Goal: Task Accomplishment & Management: Use online tool/utility

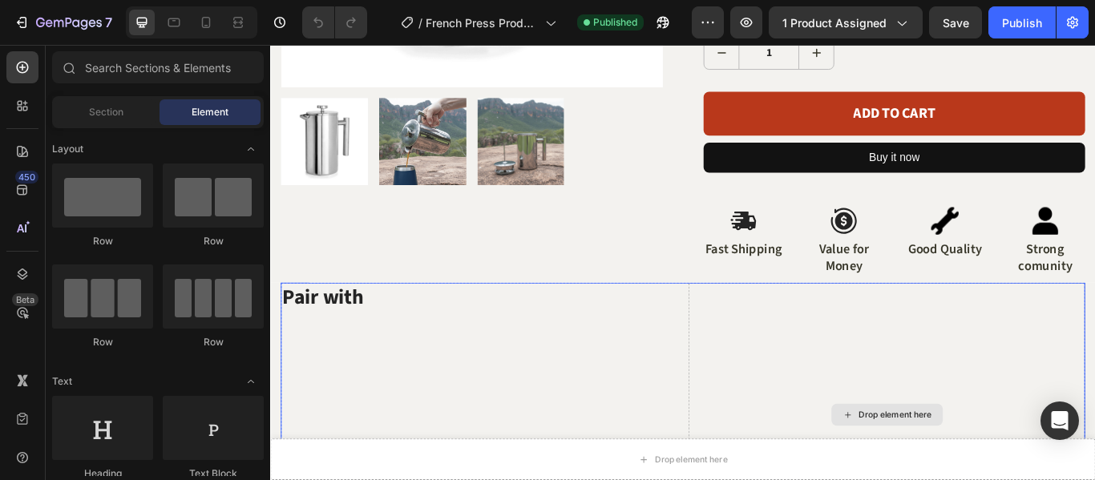
scroll to position [722, 0]
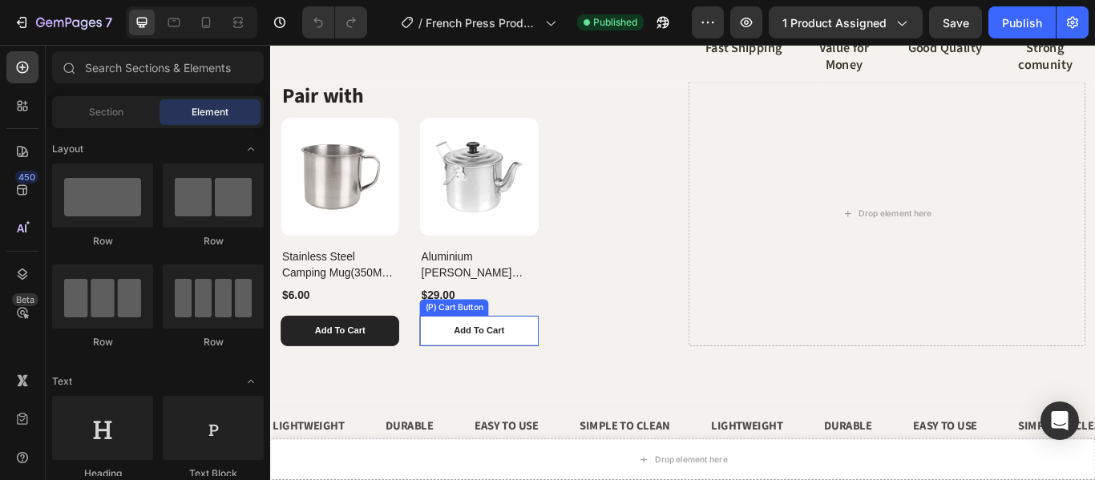
click at [569, 376] on button "Add To Cart" at bounding box center [513, 378] width 138 height 35
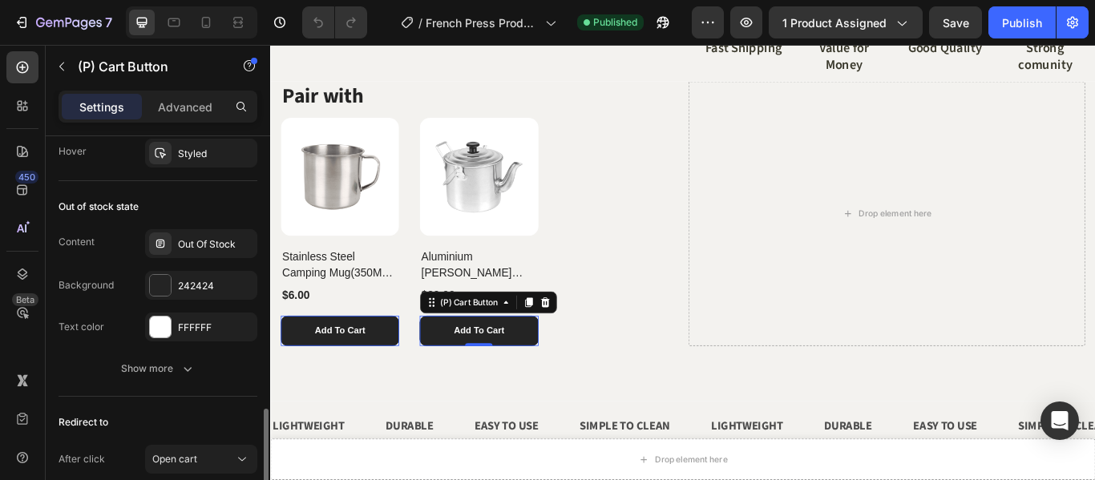
scroll to position [1122, 0]
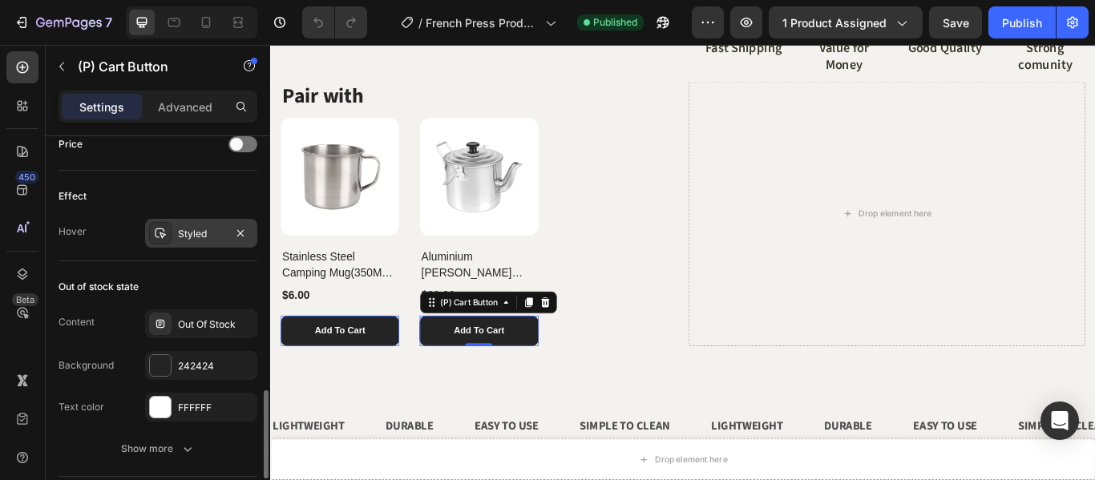
click at [180, 236] on div "Styled" at bounding box center [201, 234] width 46 height 14
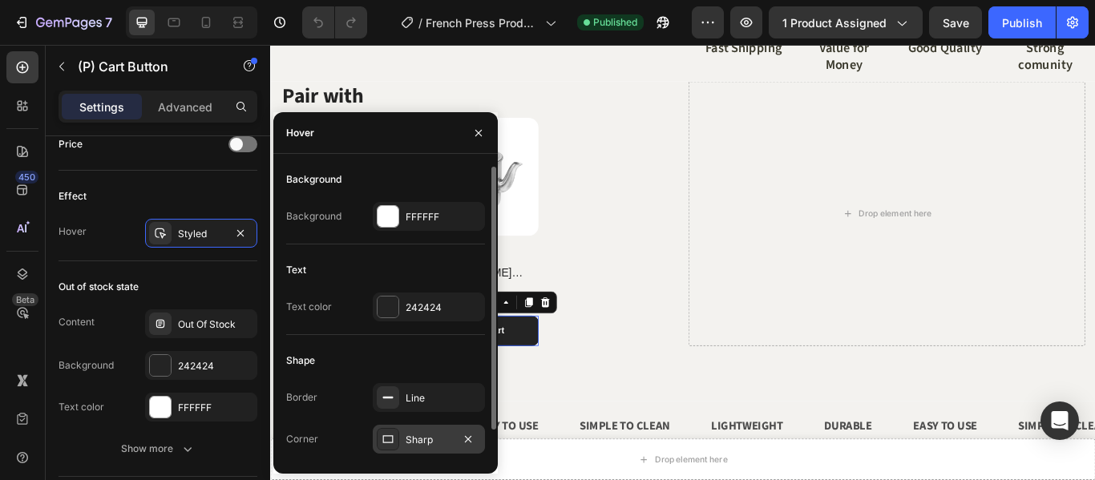
click at [415, 447] on div "Sharp" at bounding box center [429, 440] width 46 height 14
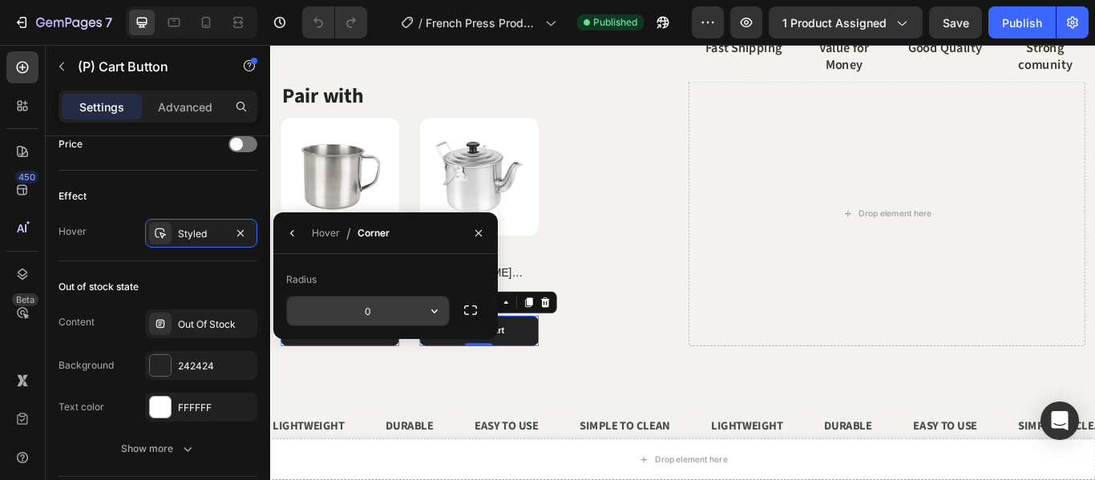
click at [382, 309] on input "0" at bounding box center [368, 311] width 162 height 29
type input "15"
click at [673, 362] on div "(P) Images Stainless Steel Camping Mug(350ML) - Wildtrak (P) Title $6.00 (P) Pr…" at bounding box center [513, 263] width 463 height 266
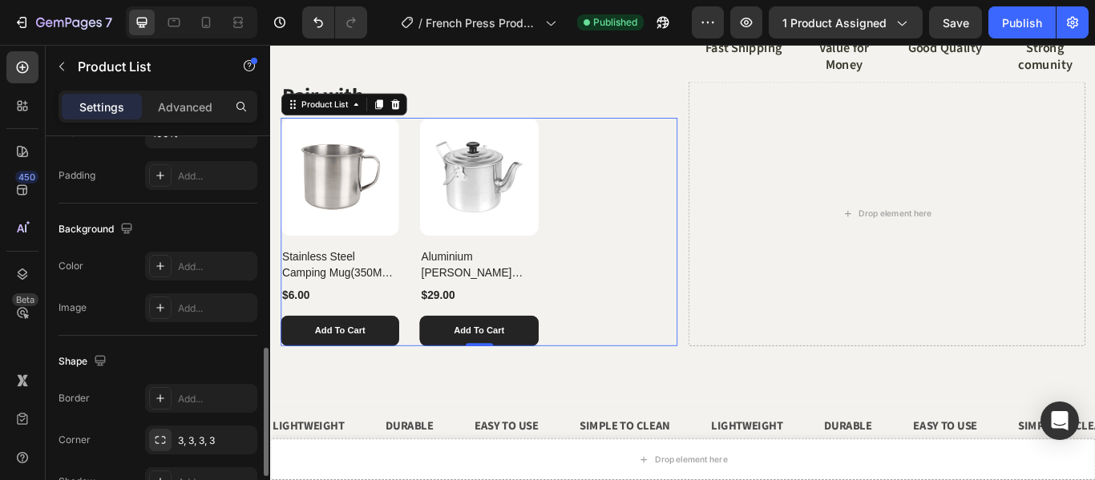
scroll to position [722, 0]
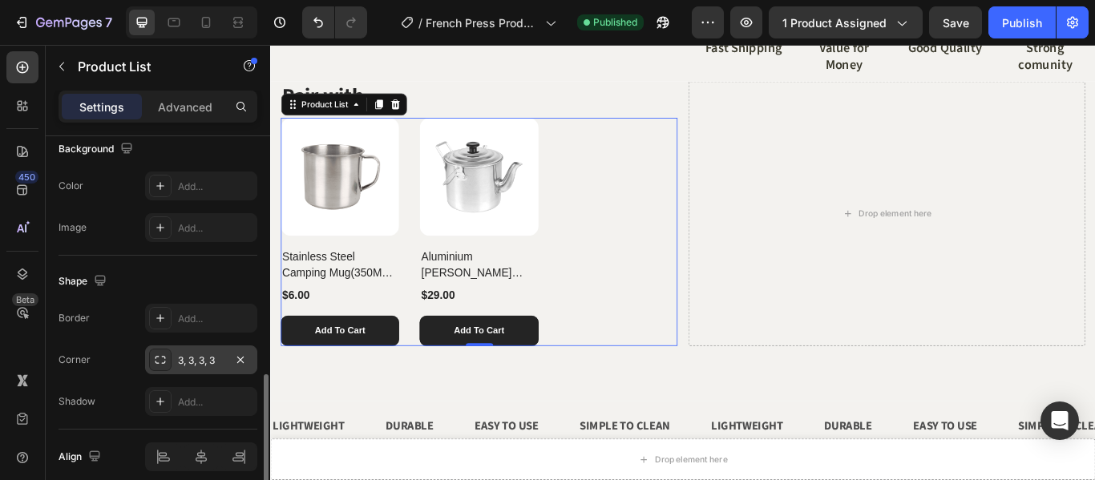
click at [200, 364] on div "3, 3, 3, 3" at bounding box center [201, 361] width 46 height 14
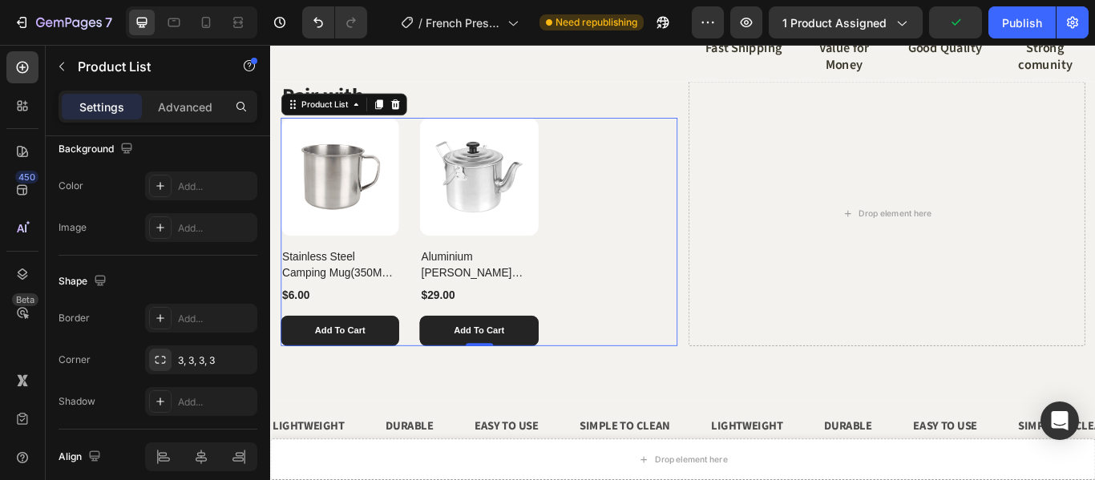
click at [656, 323] on div "(P) Images Stainless Steel Camping Mug(350ML) - Wildtrak (P) Title $6.00 (P) Pr…" at bounding box center [513, 263] width 463 height 266
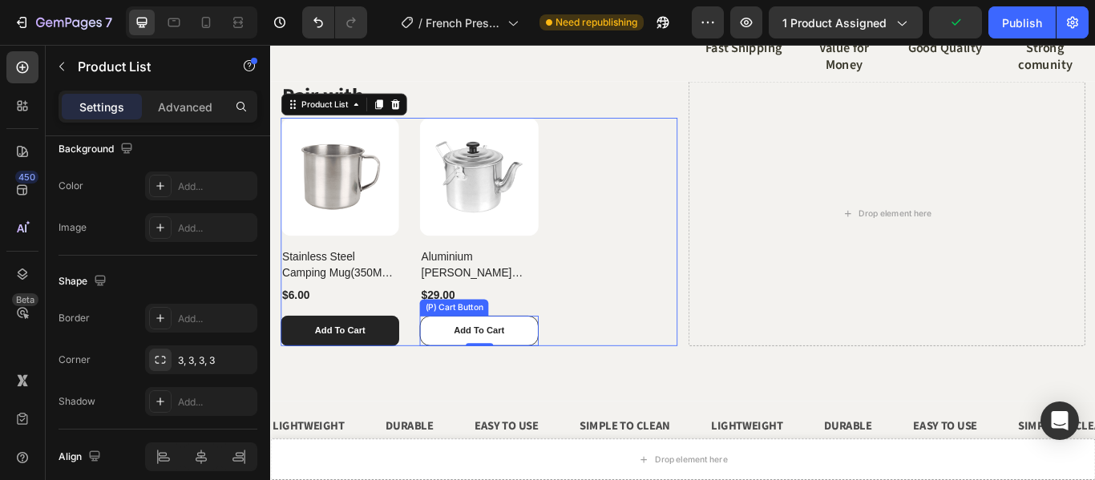
click at [566, 370] on button "Add To Cart" at bounding box center [513, 378] width 138 height 35
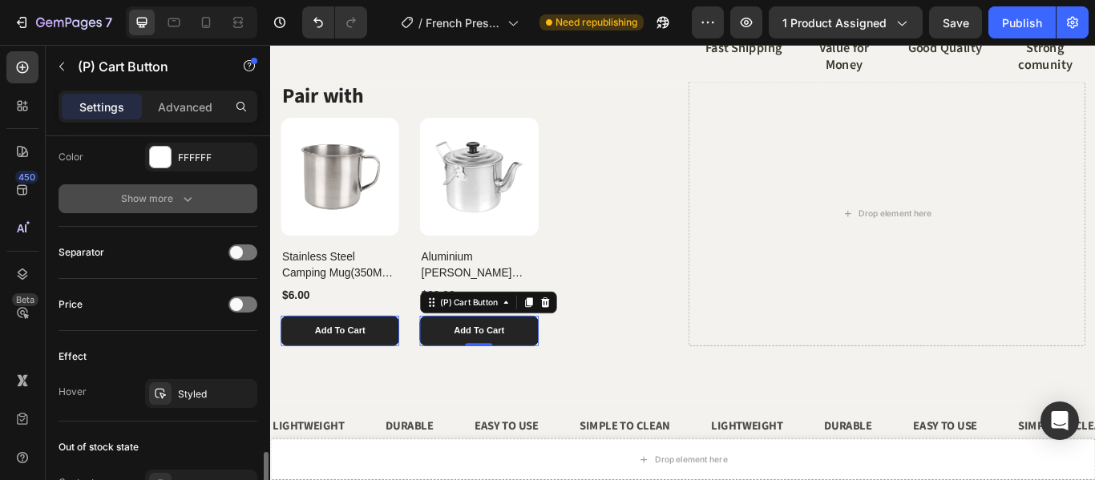
scroll to position [1042, 0]
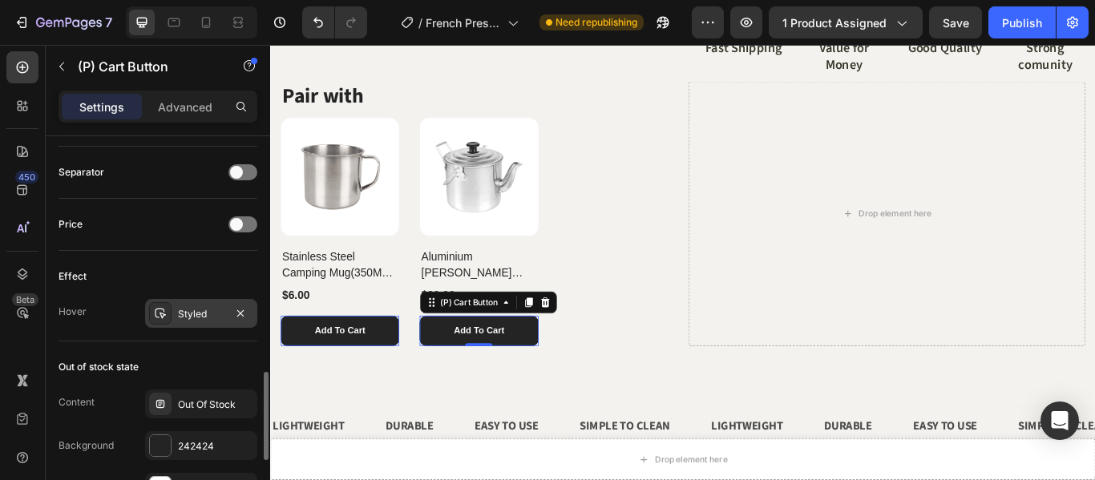
click at [201, 325] on div "Styled" at bounding box center [201, 313] width 112 height 29
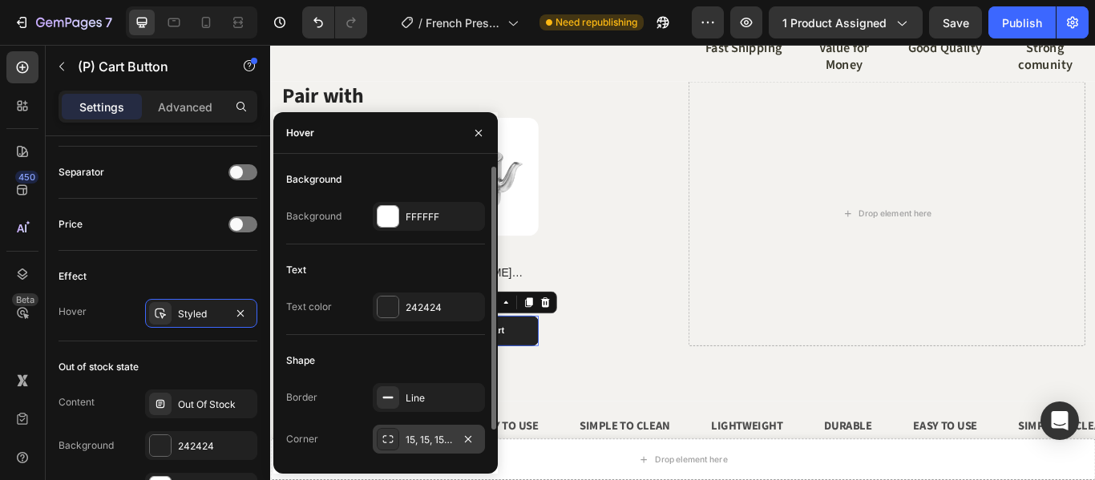
click at [427, 434] on div "15, 15, 15, 15" at bounding box center [429, 440] width 46 height 14
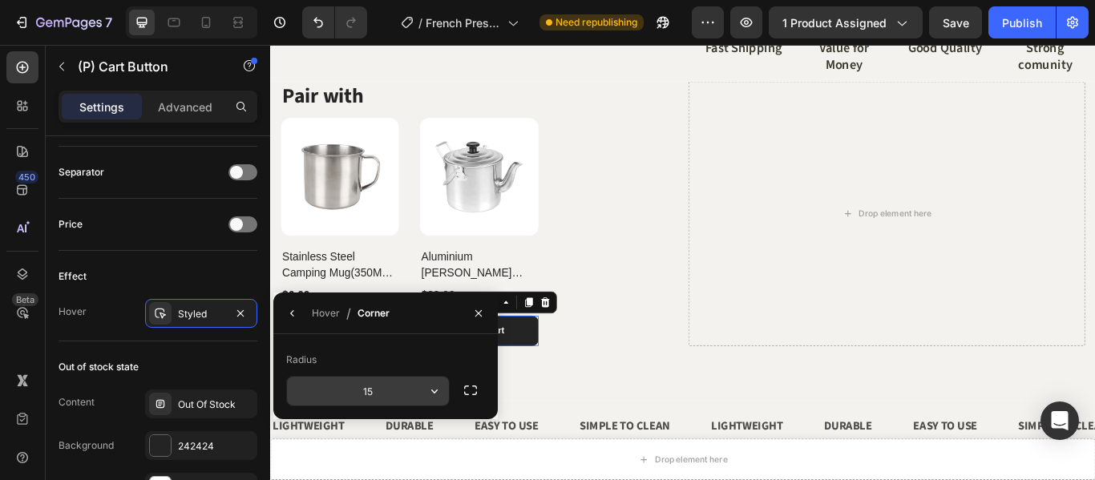
click at [377, 394] on input "15" at bounding box center [368, 391] width 162 height 29
type input "10"
click at [285, 309] on button "button" at bounding box center [293, 314] width 26 height 26
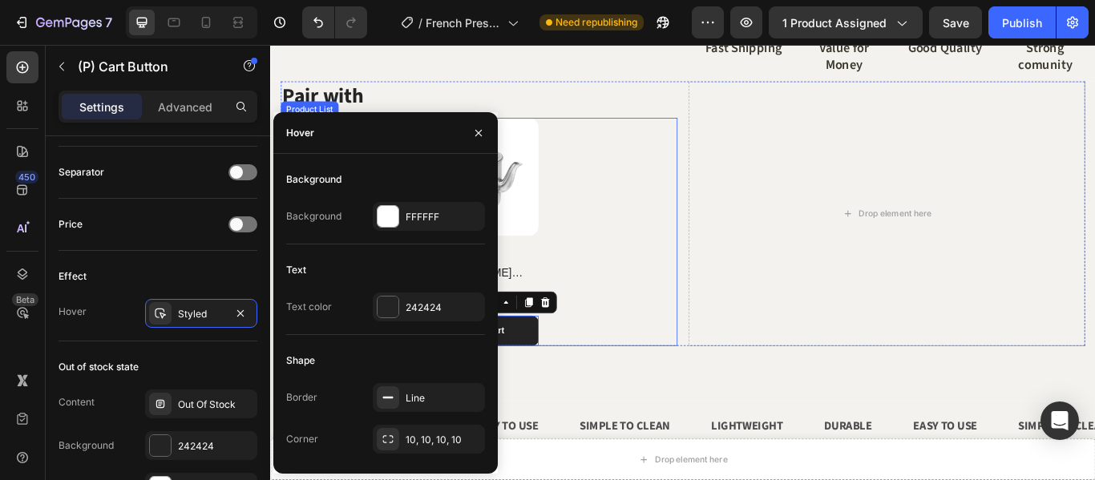
click at [705, 324] on div "(P) Images Stainless Steel Camping Mug(350ML) - Wildtrak (P) Title $6.00 (P) Pr…" at bounding box center [513, 263] width 463 height 266
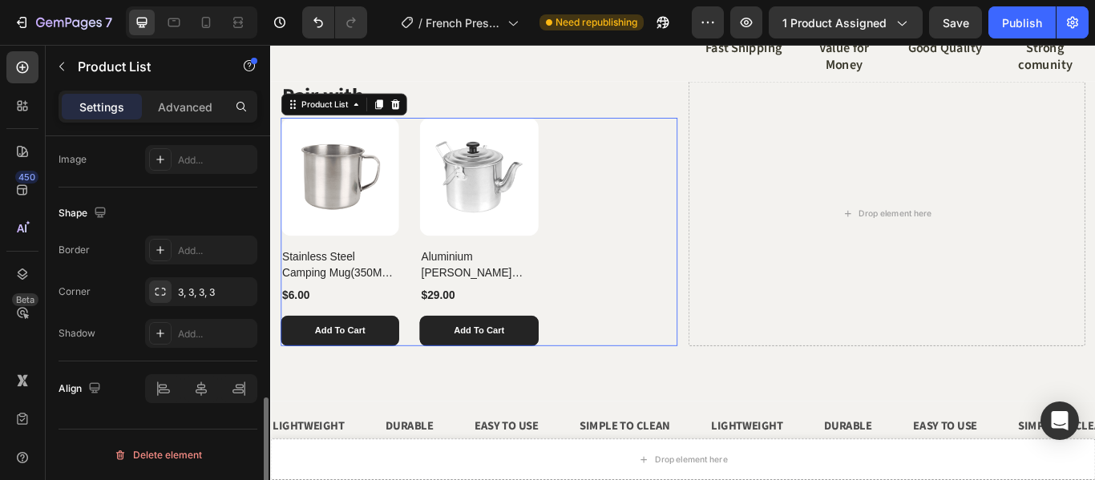
scroll to position [0, 0]
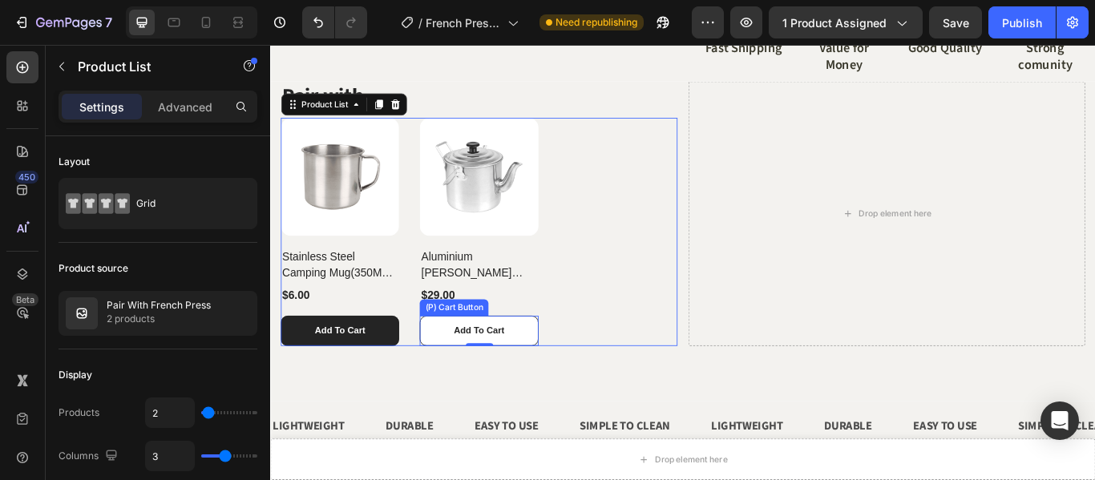
click at [568, 376] on button "Add To Cart" at bounding box center [513, 378] width 138 height 35
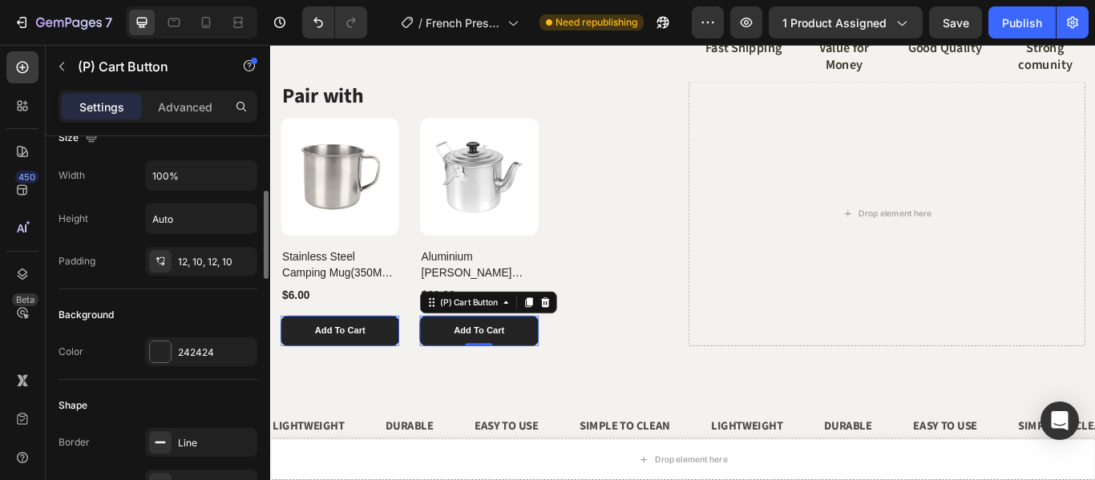
scroll to position [321, 0]
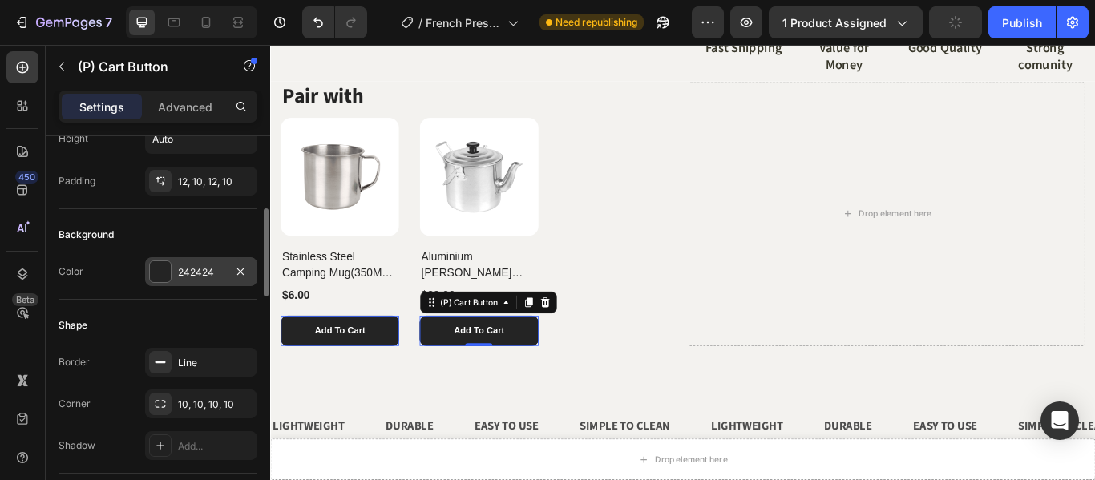
click at [208, 280] on div "242424" at bounding box center [201, 271] width 112 height 29
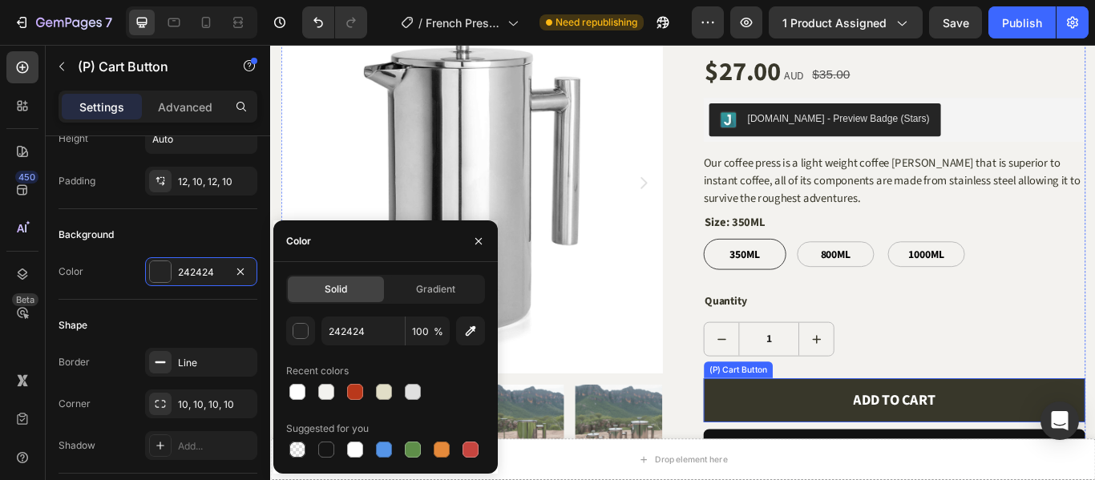
scroll to position [80, 0]
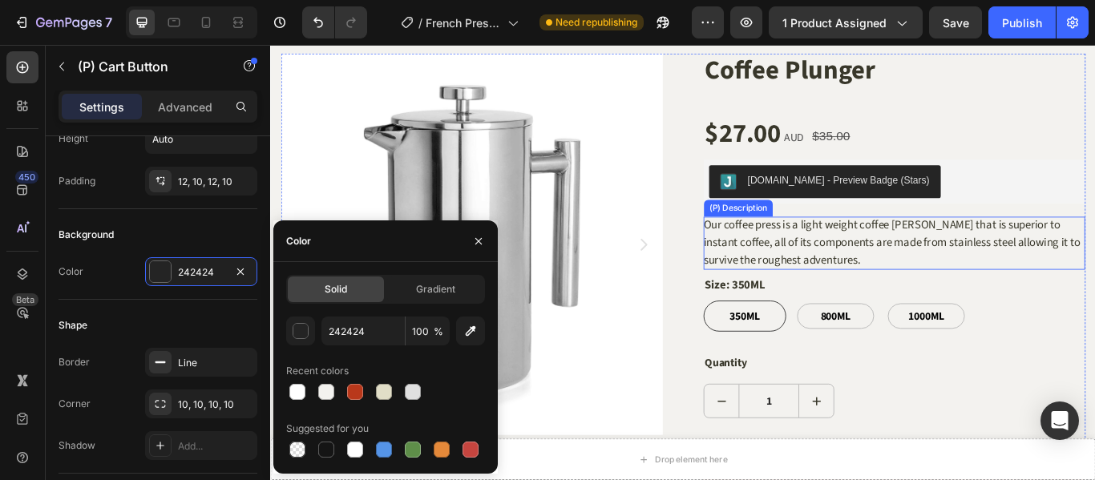
click at [896, 282] on span "Our coffee press is a light weight coffee [PERSON_NAME] that is superior to ins…" at bounding box center [994, 275] width 439 height 60
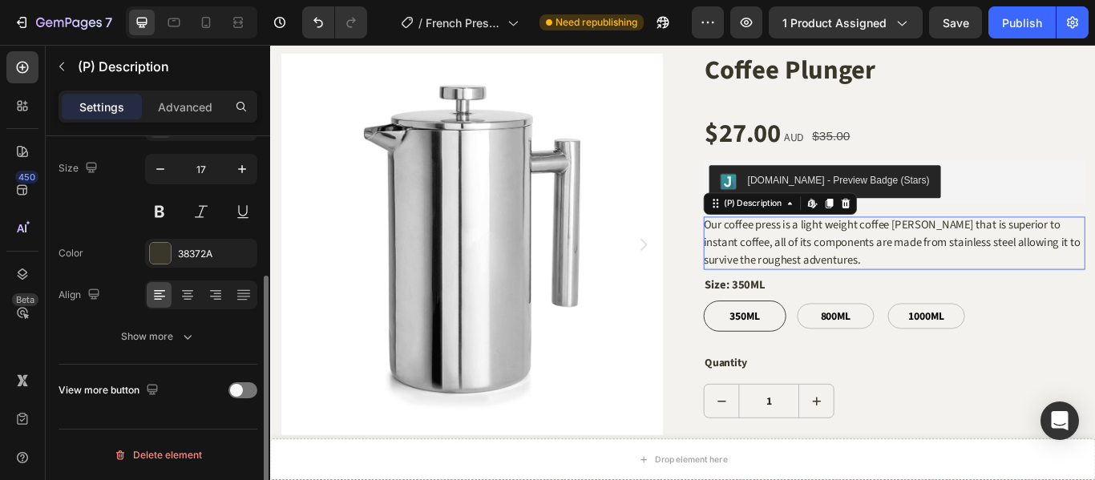
scroll to position [0, 0]
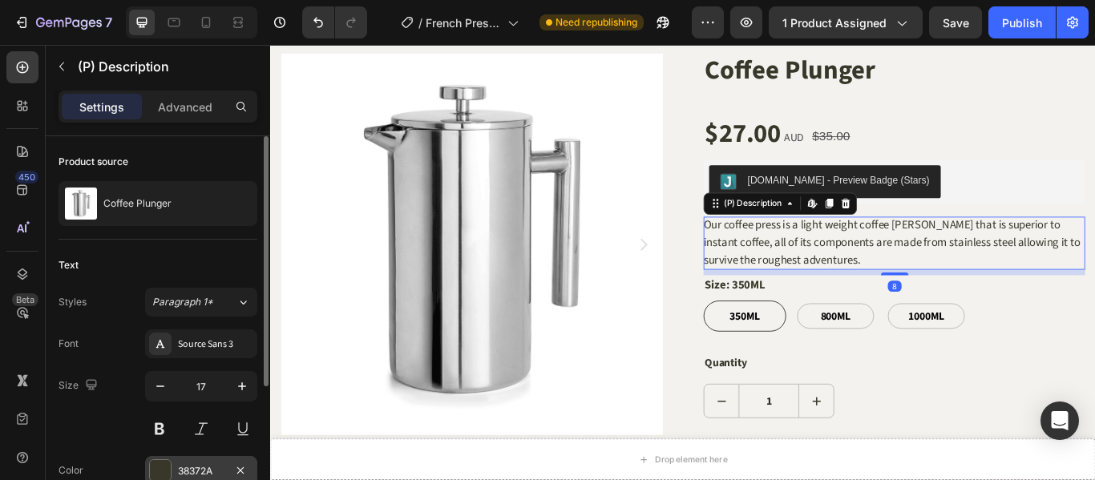
click at [173, 466] on div "38372A" at bounding box center [201, 470] width 112 height 29
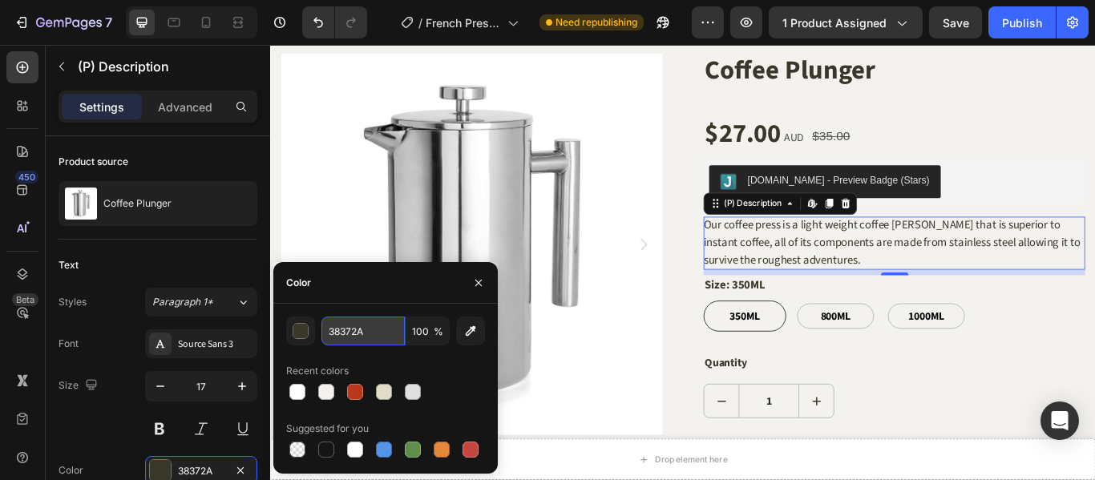
click at [364, 330] on input "38372A" at bounding box center [362, 331] width 83 height 29
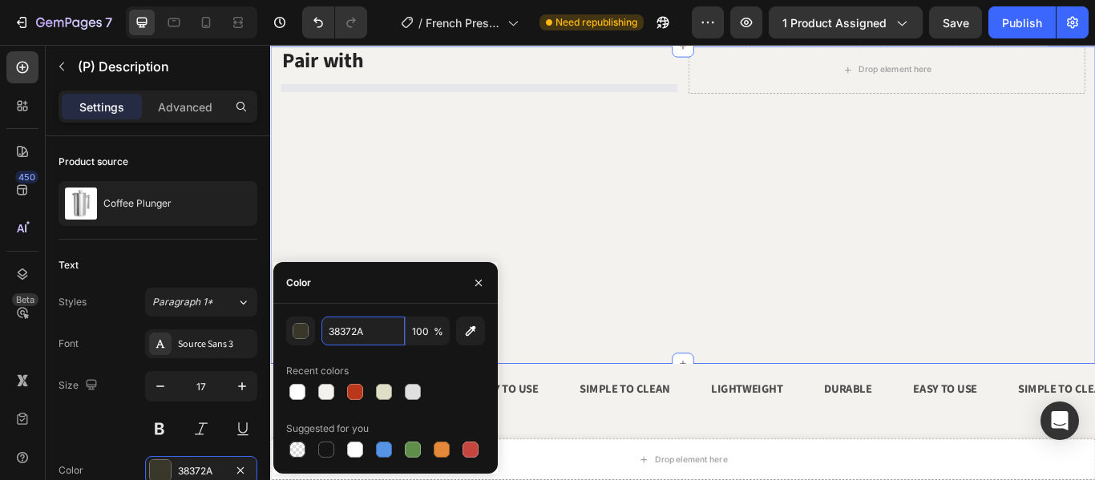
scroll to position [802, 0]
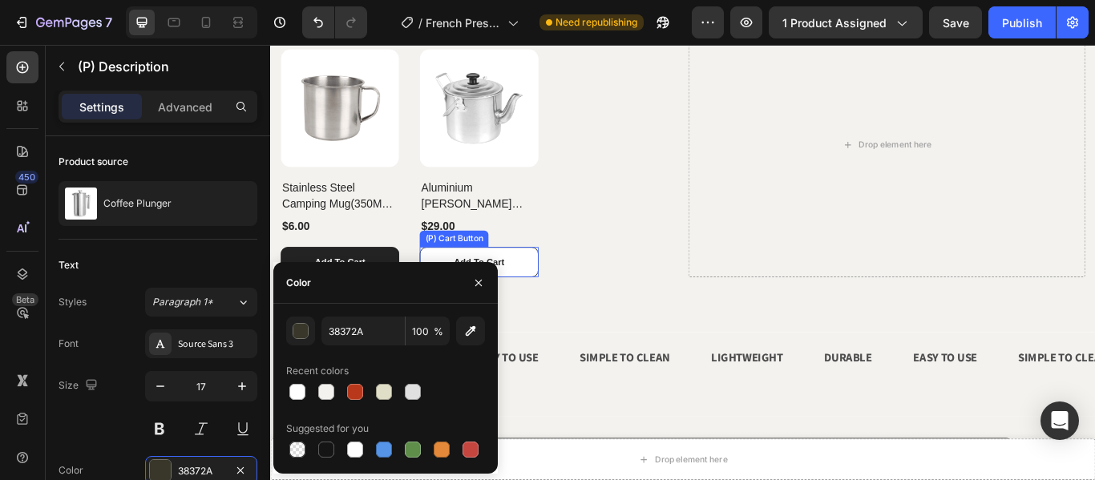
click at [572, 297] on button "Add To Cart" at bounding box center [513, 298] width 138 height 35
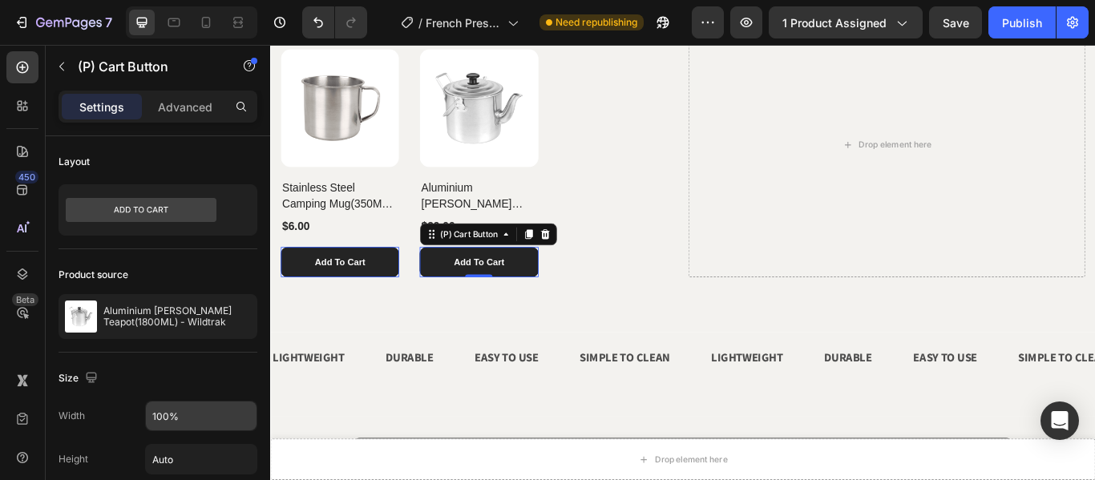
scroll to position [401, 0]
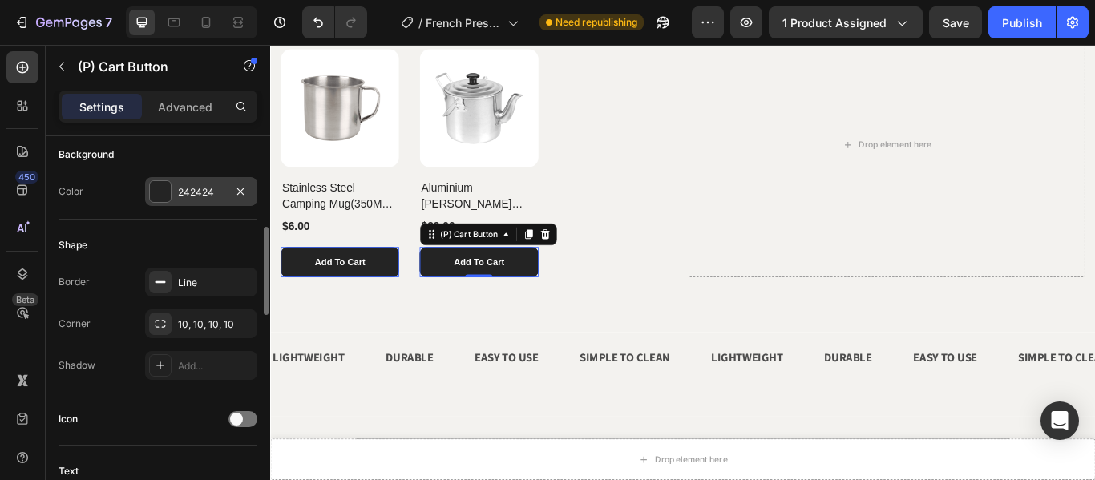
click at [186, 194] on div "242424" at bounding box center [201, 192] width 46 height 14
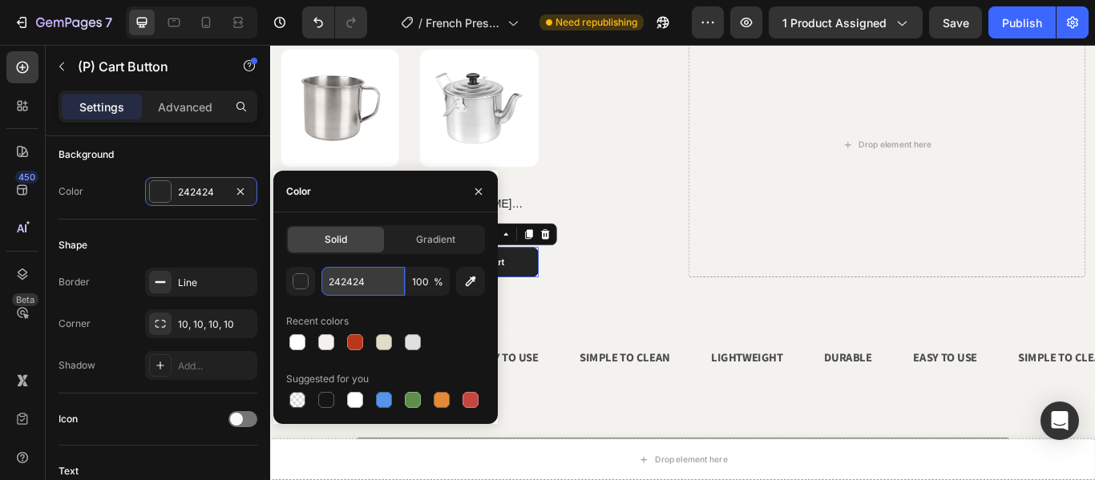
click at [362, 283] on input "242424" at bounding box center [362, 281] width 83 height 29
paste input "38372A"
type input "38372A"
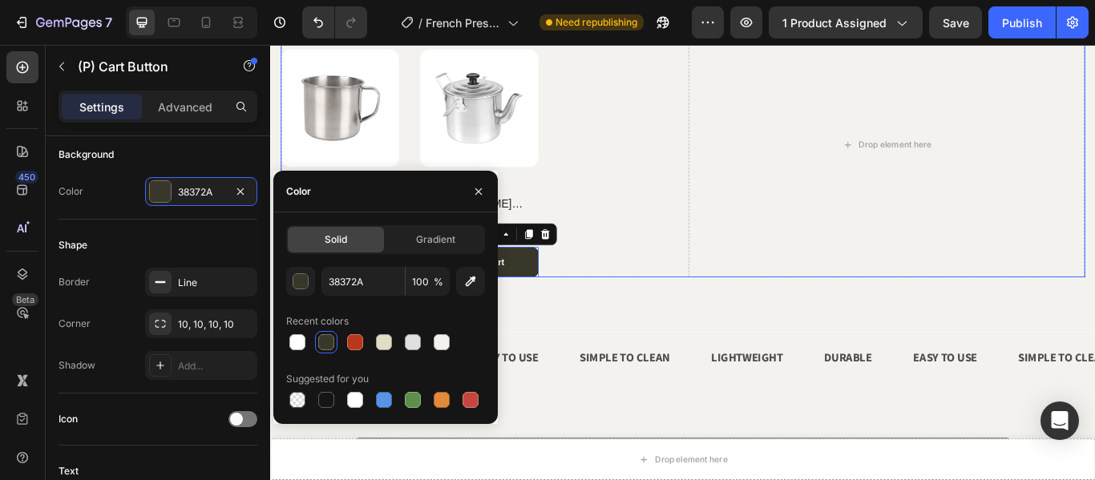
click at [722, 216] on div "(P) Images Stainless Steel Camping Mug(350ML) - Wildtrak (P) Title $6.00 (P) Pr…" at bounding box center [513, 183] width 463 height 266
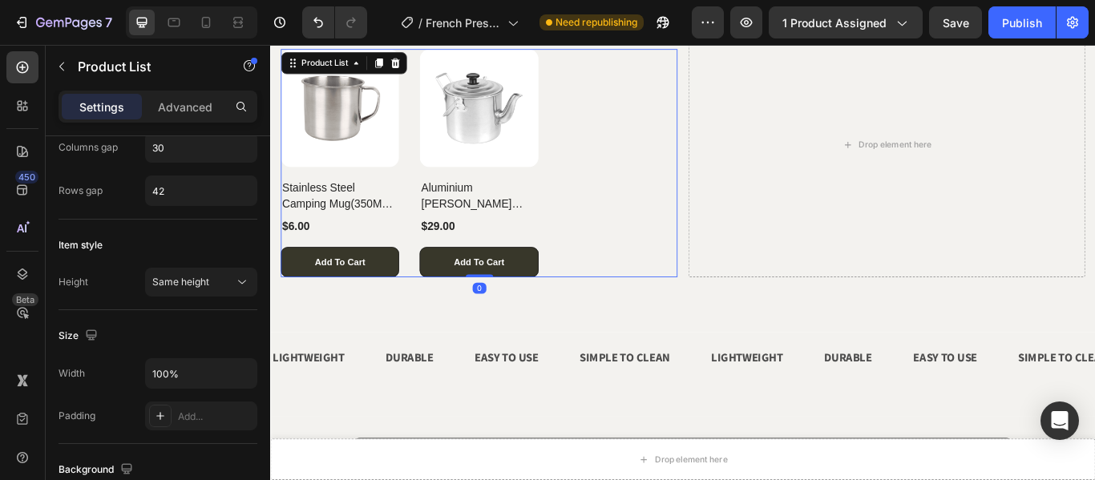
scroll to position [0, 0]
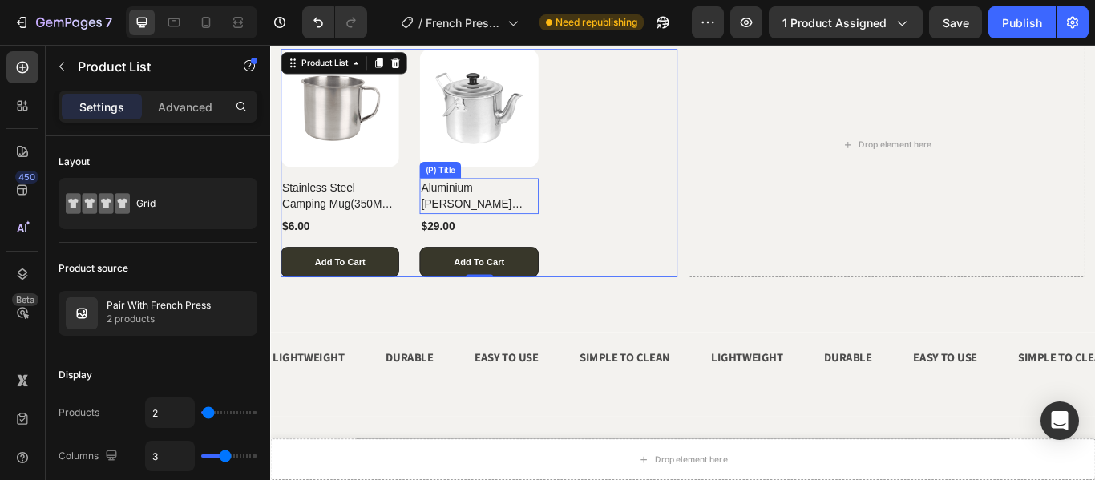
click at [507, 227] on h2 "Aluminium [PERSON_NAME] Teapot(1800ML) - Wildtrak" at bounding box center [513, 221] width 138 height 42
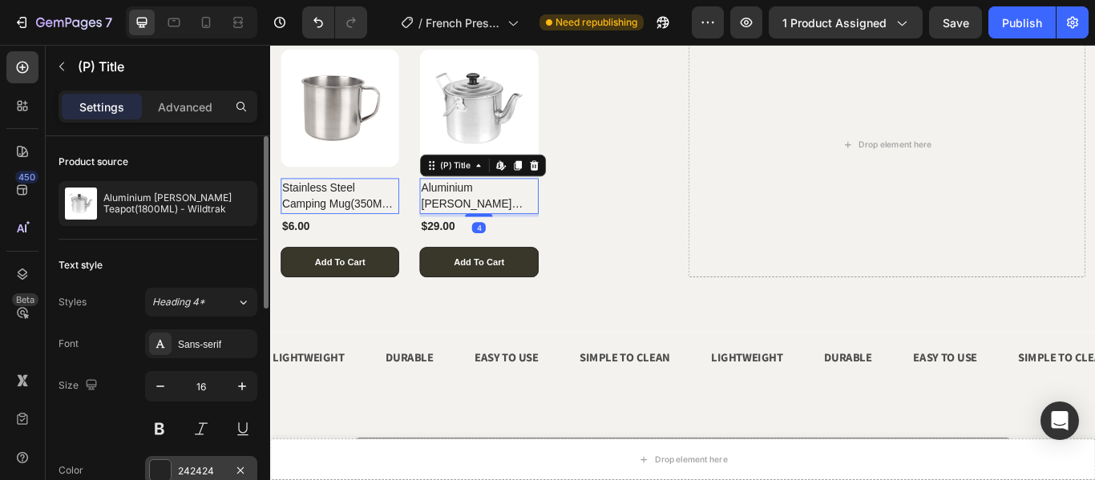
click at [184, 459] on div "242424" at bounding box center [201, 470] width 112 height 29
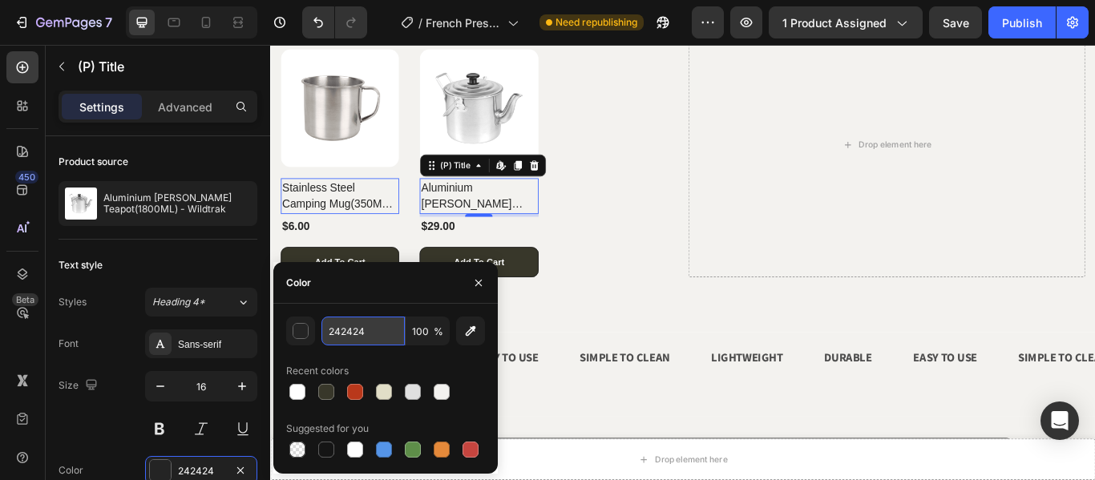
click at [351, 332] on input "242424" at bounding box center [362, 331] width 83 height 29
paste input "38372A"
type input "38372A"
click at [708, 277] on div "(P) Images Stainless Steel Camping Mug(350ML) - Wildtrak (P) Title Edit content…" at bounding box center [513, 183] width 463 height 266
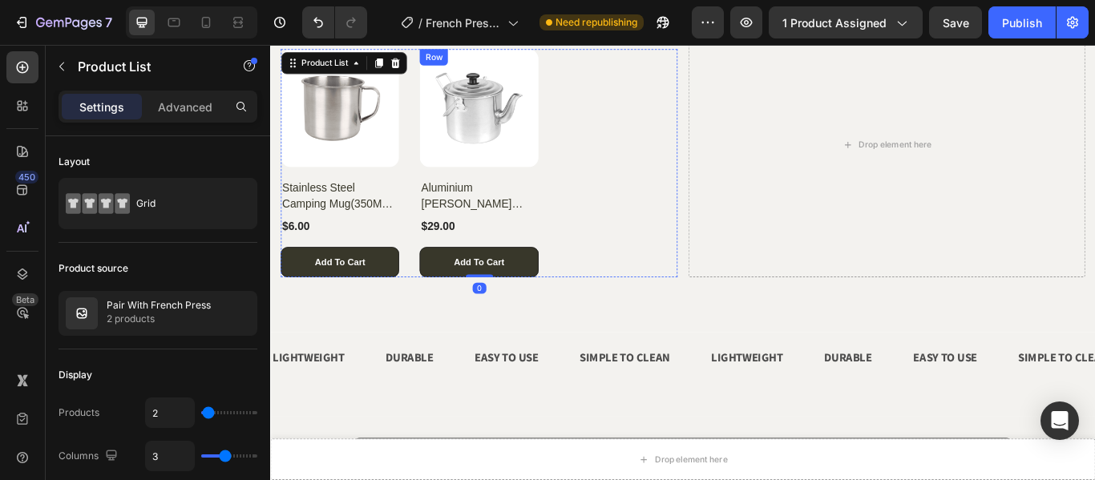
click at [480, 257] on div "$29.00" at bounding box center [465, 256] width 42 height 22
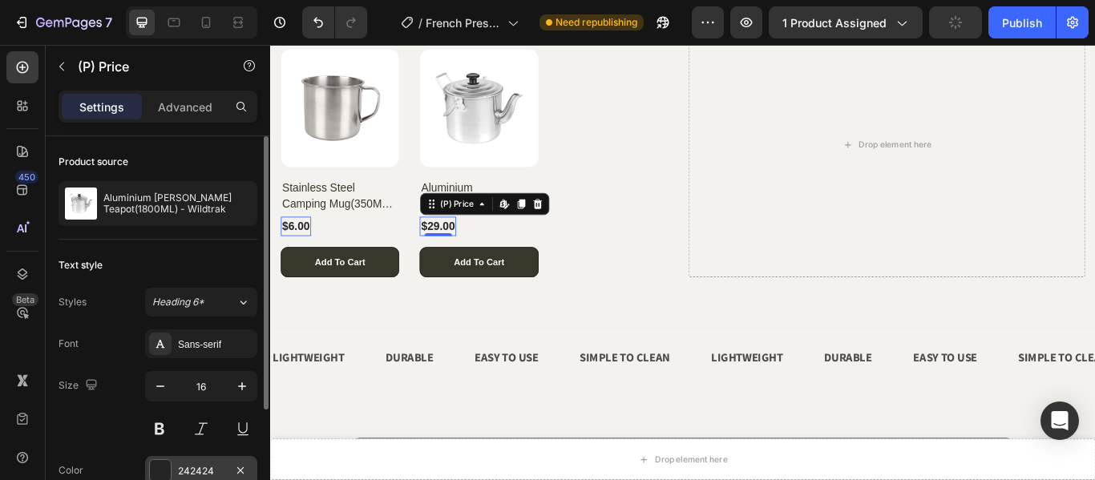
click at [180, 462] on div "242424" at bounding box center [201, 470] width 112 height 29
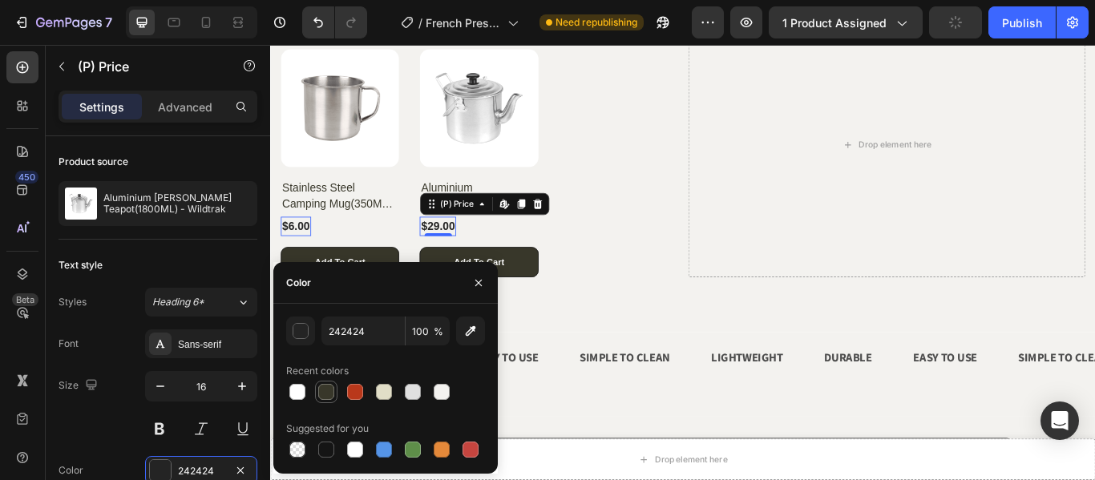
click at [326, 394] on div at bounding box center [326, 392] width 16 height 16
type input "38372A"
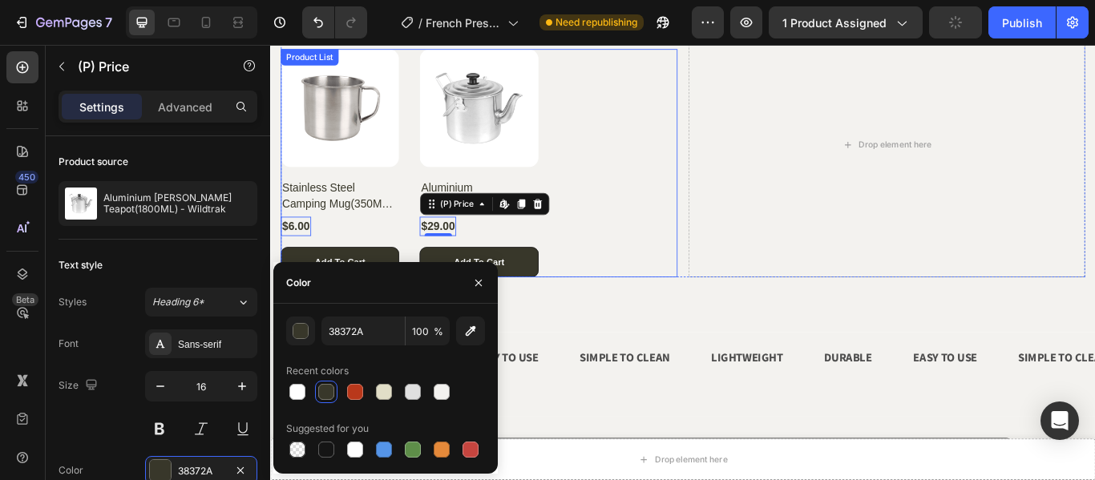
click at [695, 248] on div "(P) Images Stainless Steel Camping Mug(350ML) - Wildtrak (P) Title $6.00 (P) Pr…" at bounding box center [513, 183] width 463 height 266
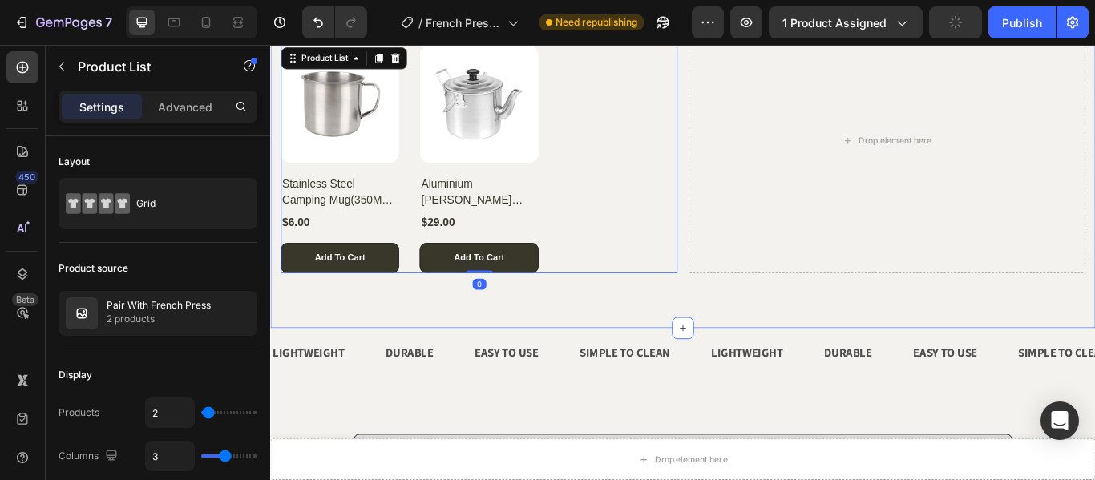
scroll to position [882, 0]
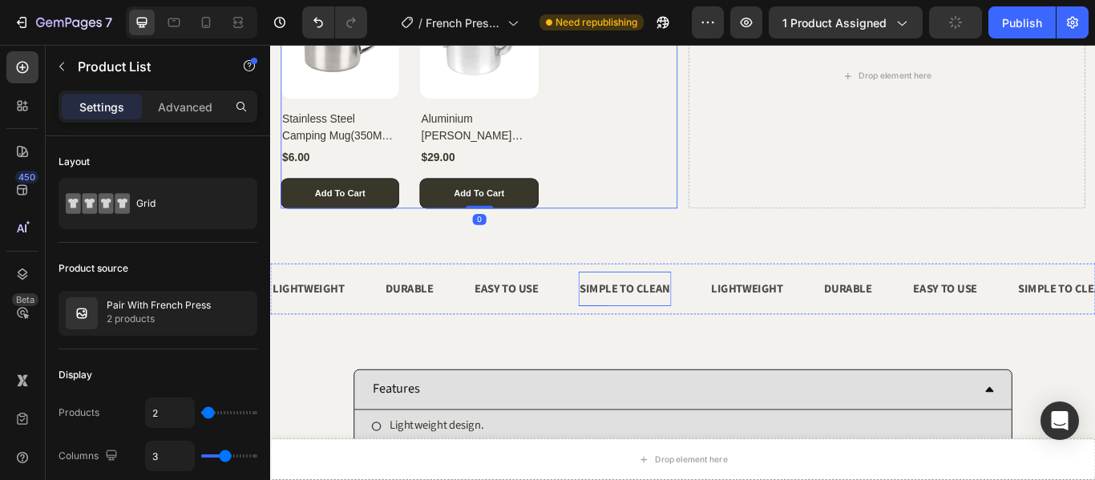
click at [641, 330] on p "SIMPLE TO CLEAN" at bounding box center [683, 329] width 105 height 25
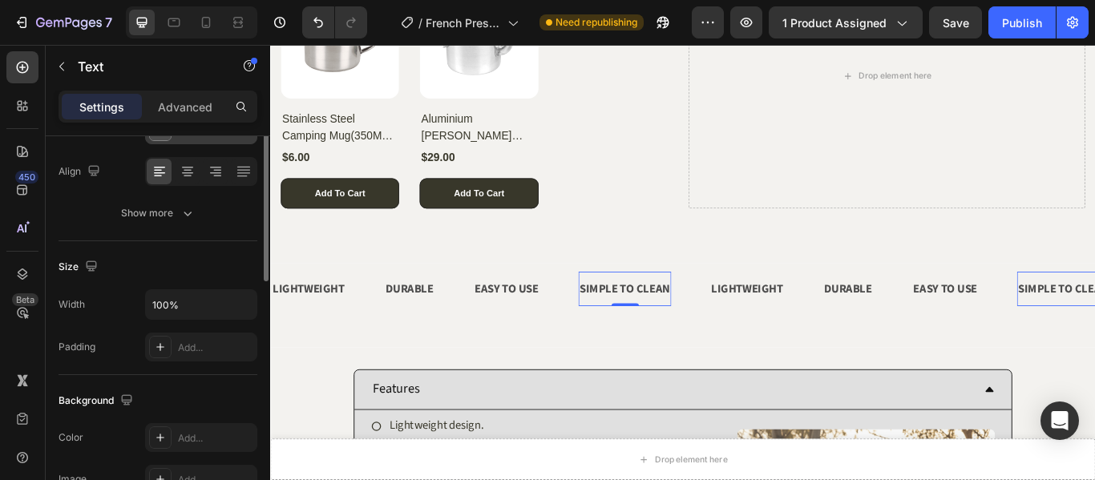
scroll to position [160, 0]
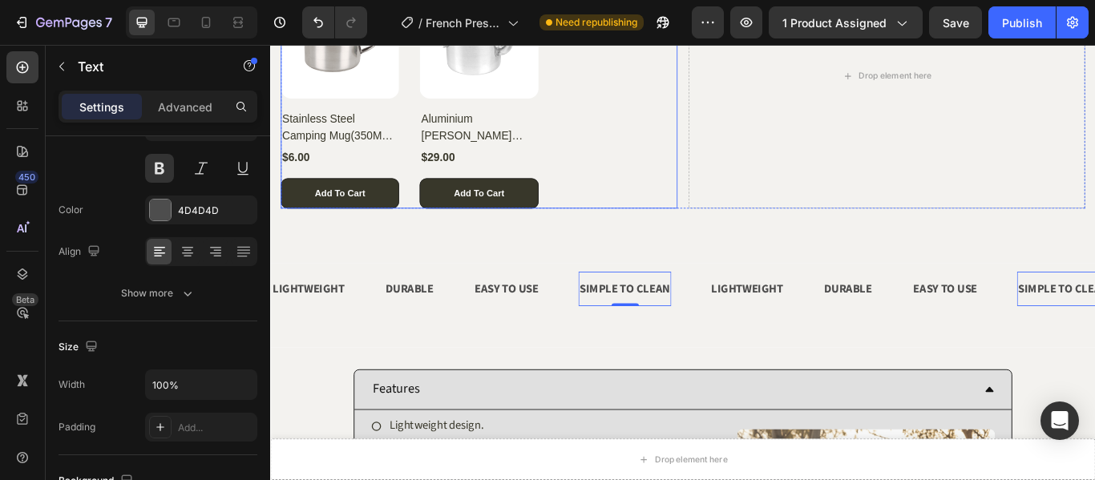
click at [694, 205] on div "(P) Images Stainless Steel Camping Mug(350ML) - Wildtrak (P) Title $6.00 (P) Pr…" at bounding box center [513, 103] width 463 height 266
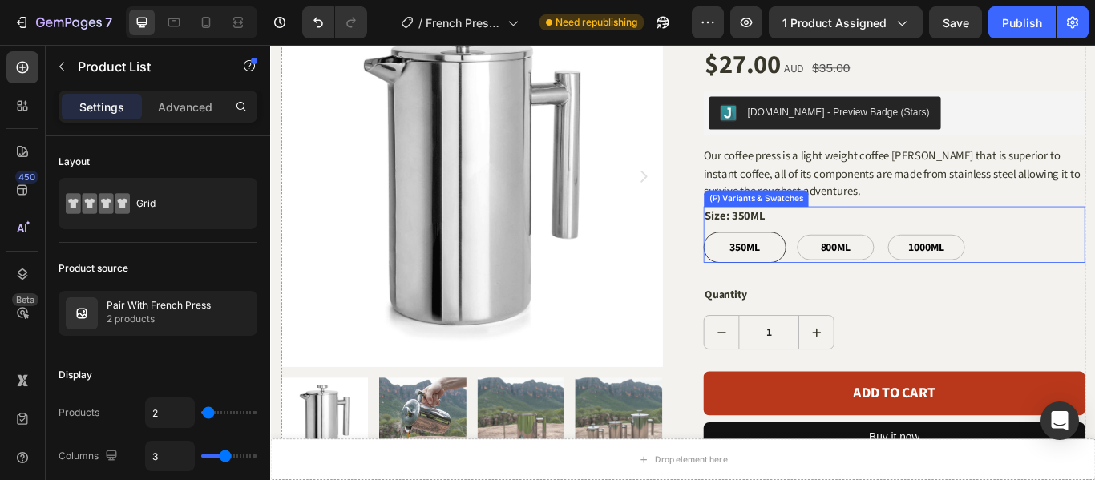
click at [981, 251] on div "Size: 350ML 350ML 350ML 350ML 800ML 800ML 800ML 1000ML 1000ML 1000ML" at bounding box center [997, 266] width 445 height 67
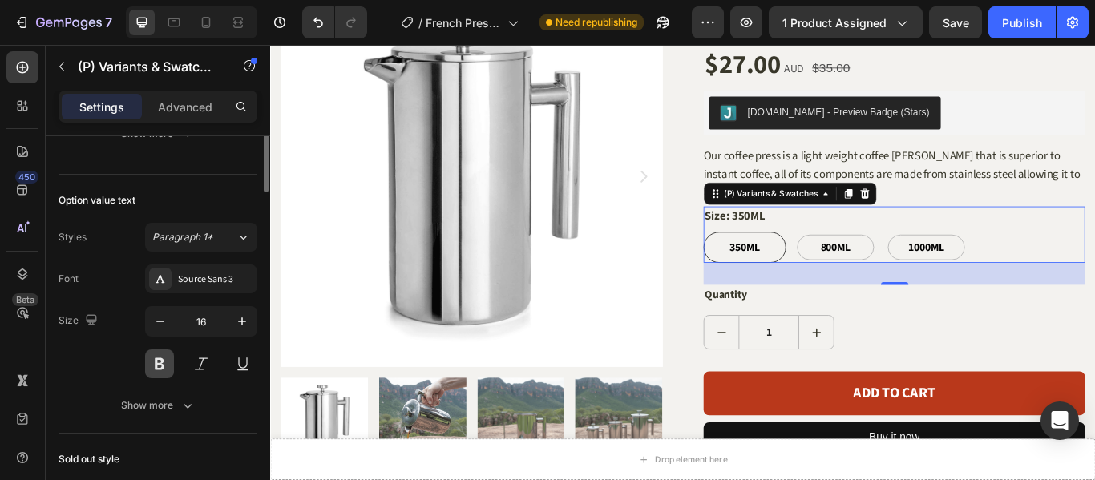
scroll to position [435, 0]
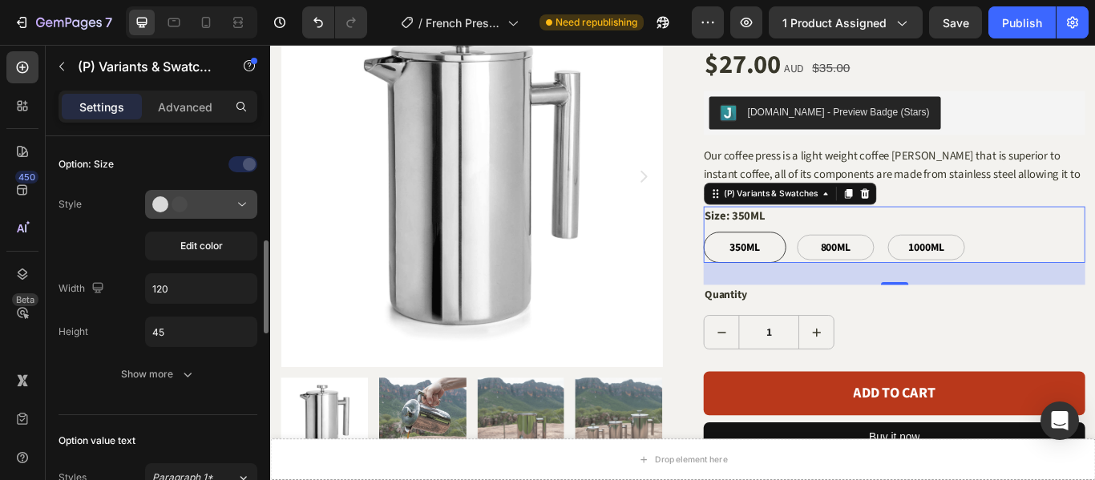
click at [205, 214] on button at bounding box center [201, 204] width 112 height 29
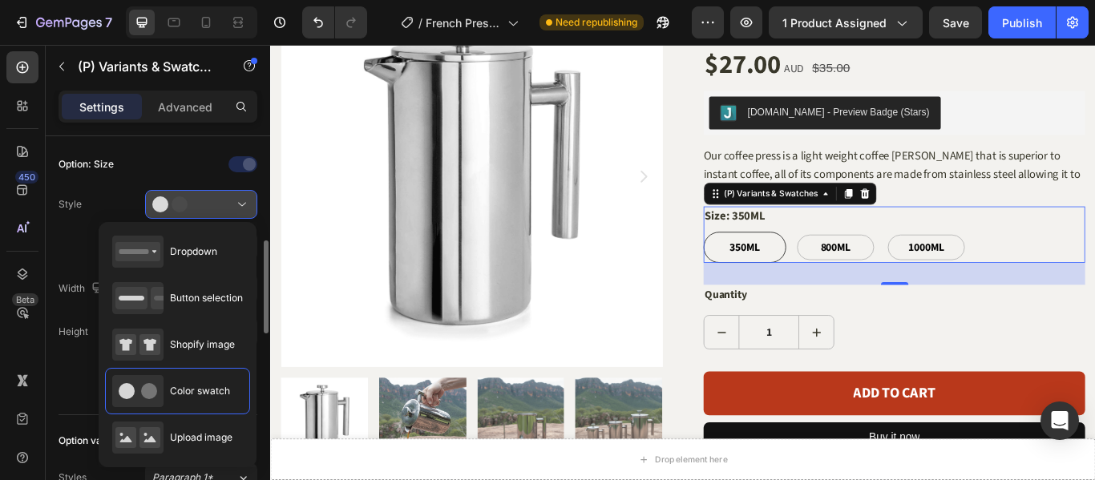
click at [205, 214] on button at bounding box center [201, 204] width 112 height 29
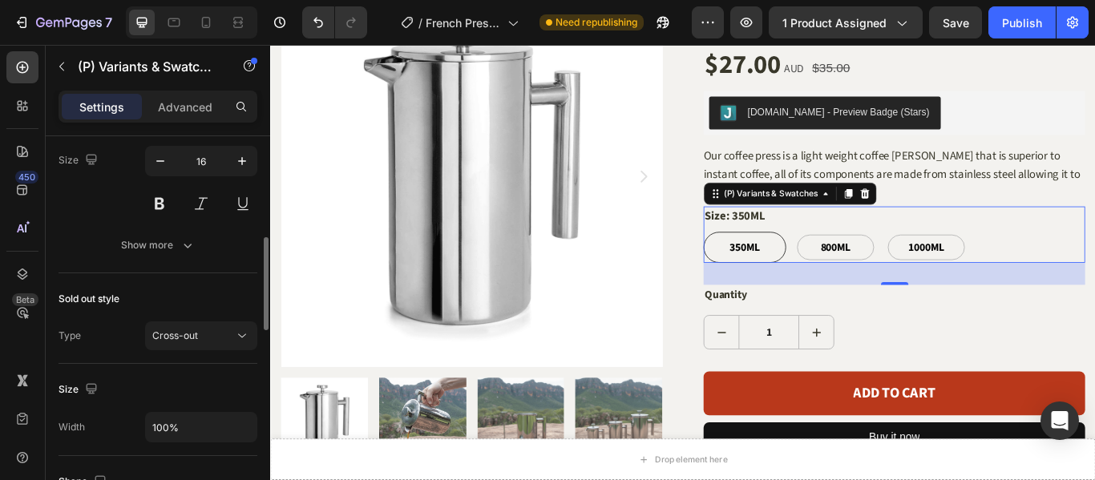
scroll to position [756, 0]
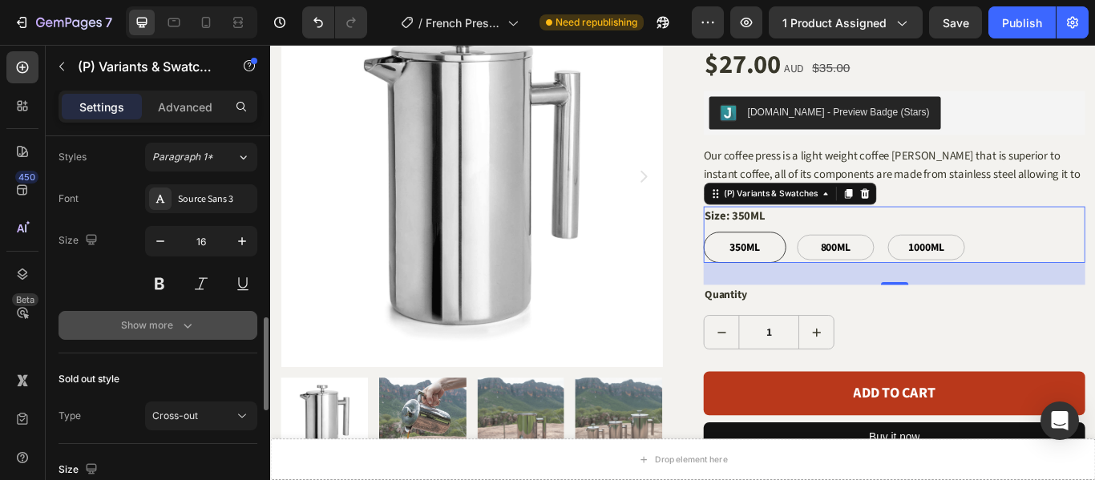
click at [164, 326] on div "Show more" at bounding box center [158, 325] width 75 height 16
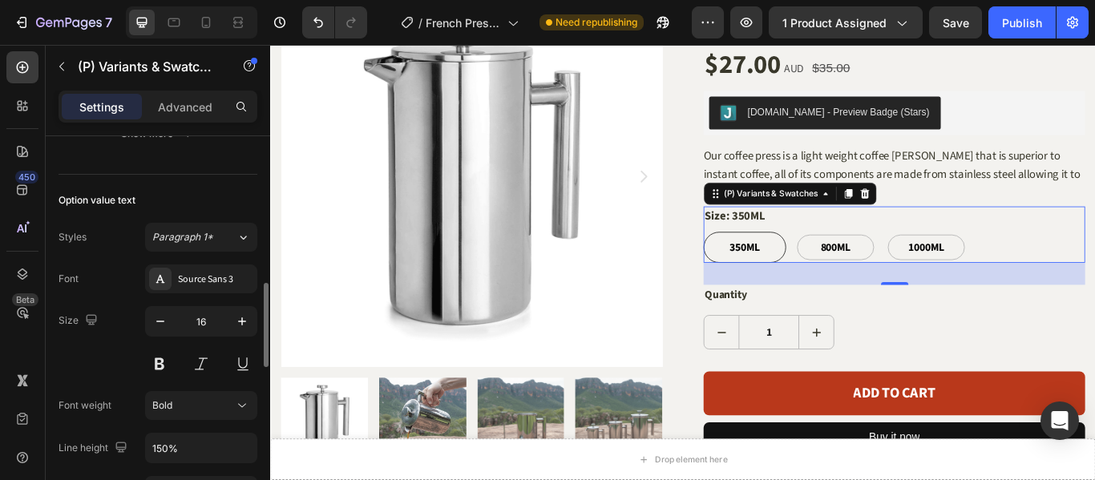
scroll to position [515, 0]
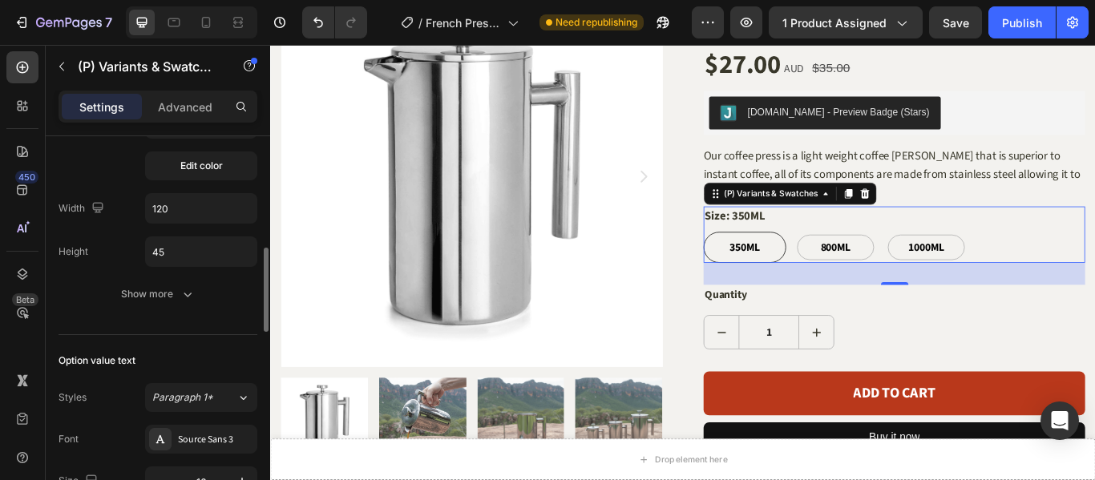
click at [185, 276] on div "Option: Size Style Edit color Width 120 Height 45 Show more" at bounding box center [158, 189] width 199 height 237
click at [181, 294] on icon "button" at bounding box center [188, 294] width 16 height 16
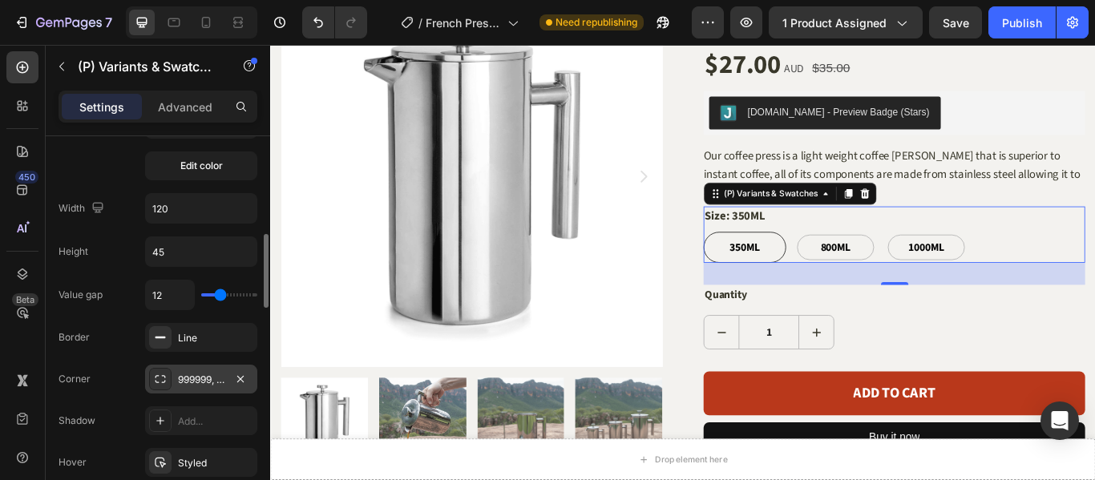
scroll to position [435, 0]
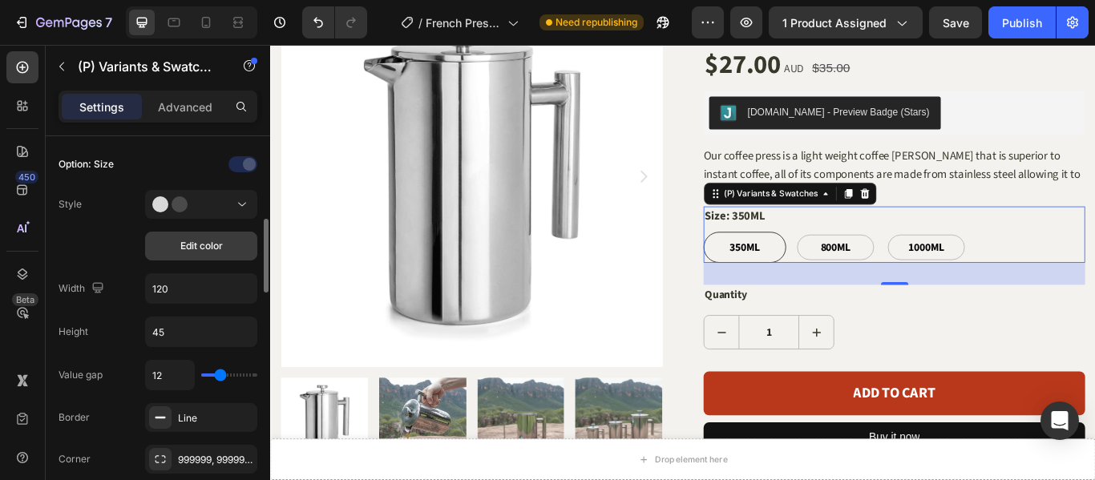
click at [220, 251] on span "Edit color" at bounding box center [201, 246] width 42 height 14
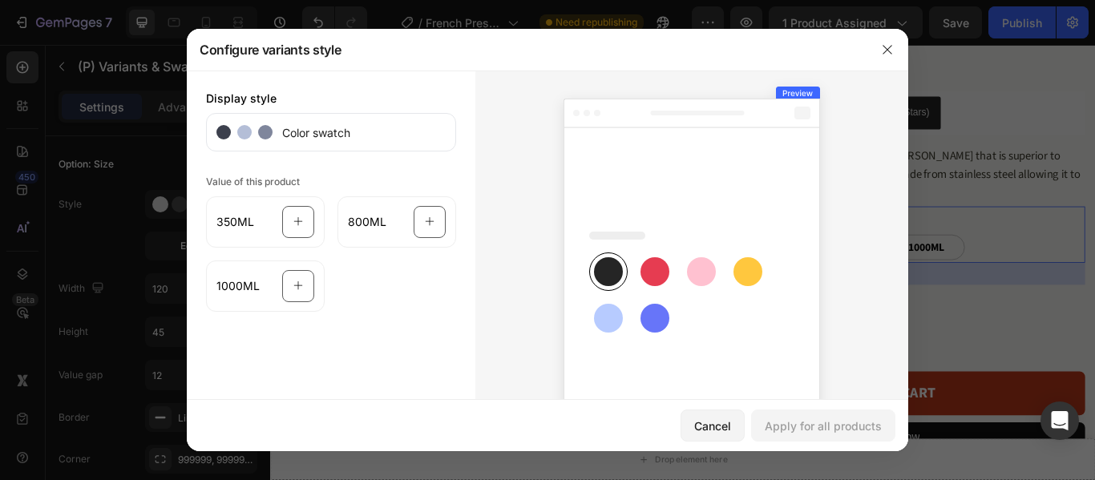
click at [604, 276] on rect at bounding box center [608, 271] width 29 height 29
click at [727, 430] on div "Cancel" at bounding box center [712, 426] width 37 height 17
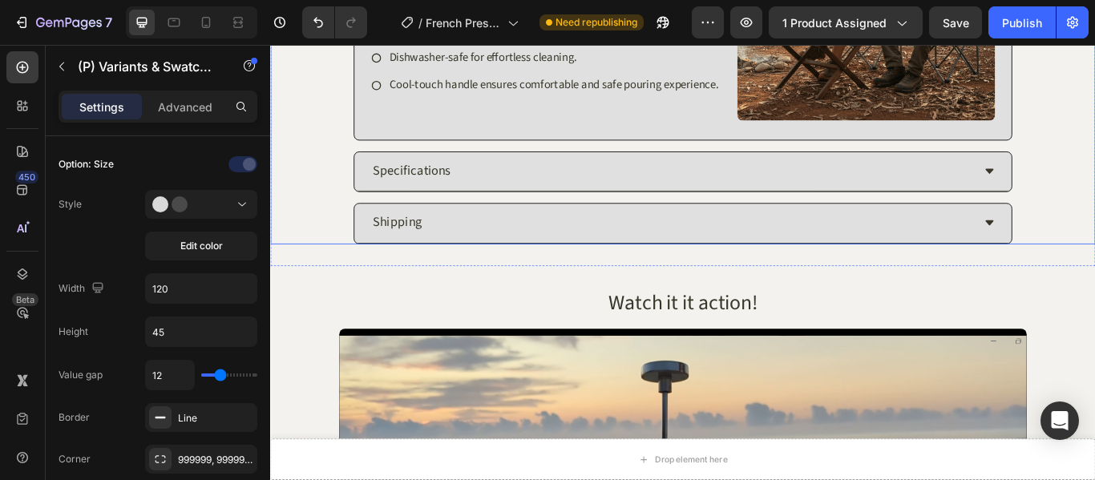
scroll to position [1603, 0]
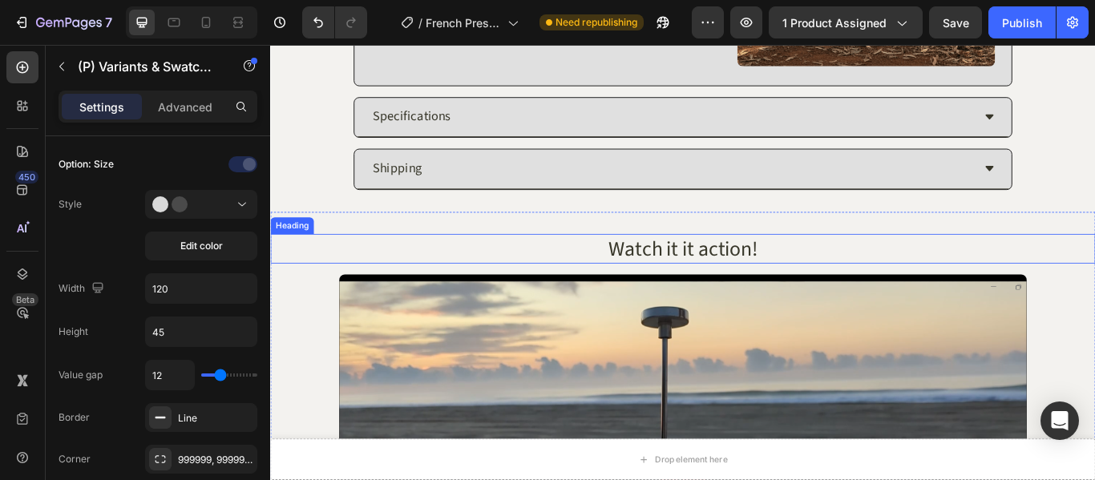
click at [755, 269] on h2 "Watch it it action!" at bounding box center [751, 282] width 962 height 34
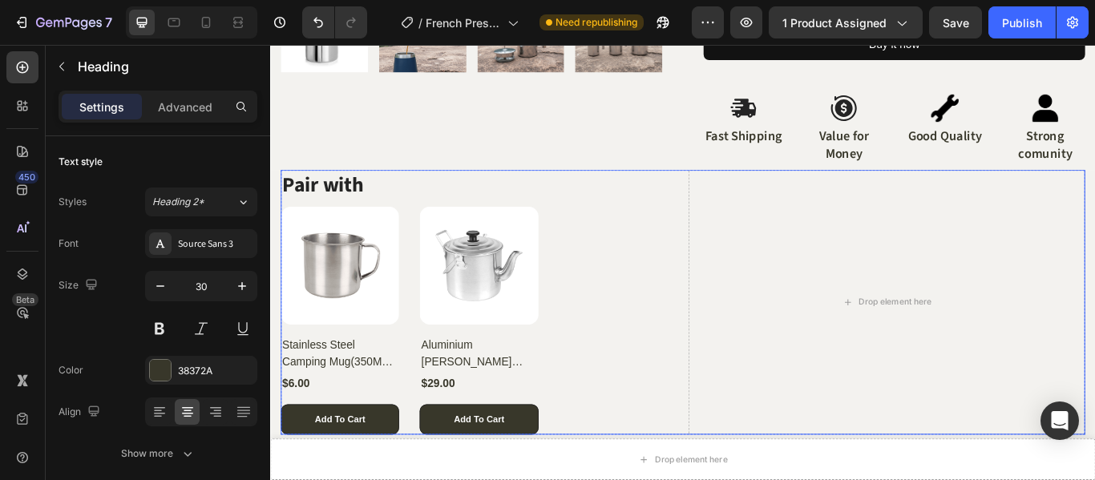
scroll to position [657, 0]
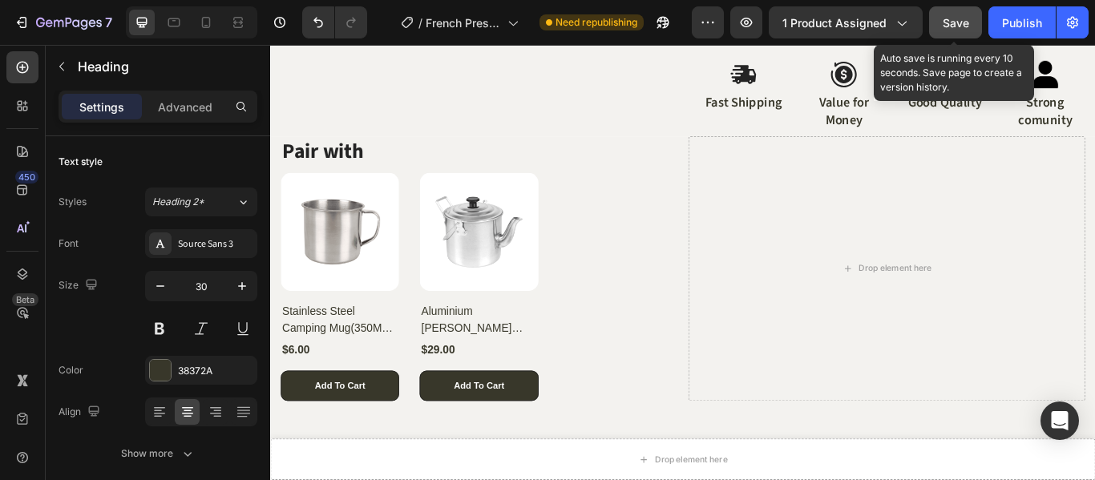
click at [965, 29] on span "Save" at bounding box center [956, 23] width 26 height 14
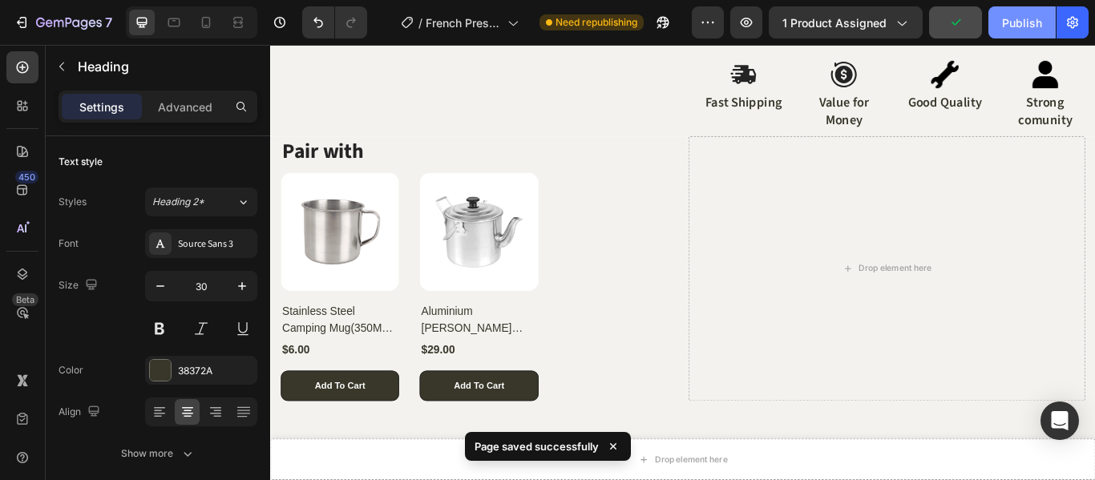
click at [1005, 26] on div "Publish" at bounding box center [1022, 22] width 40 height 17
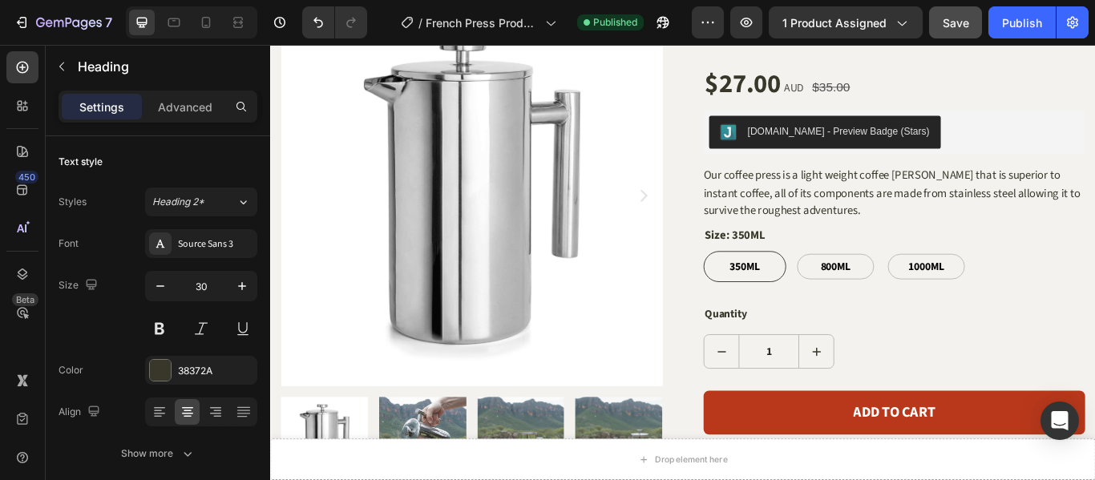
scroll to position [16, 0]
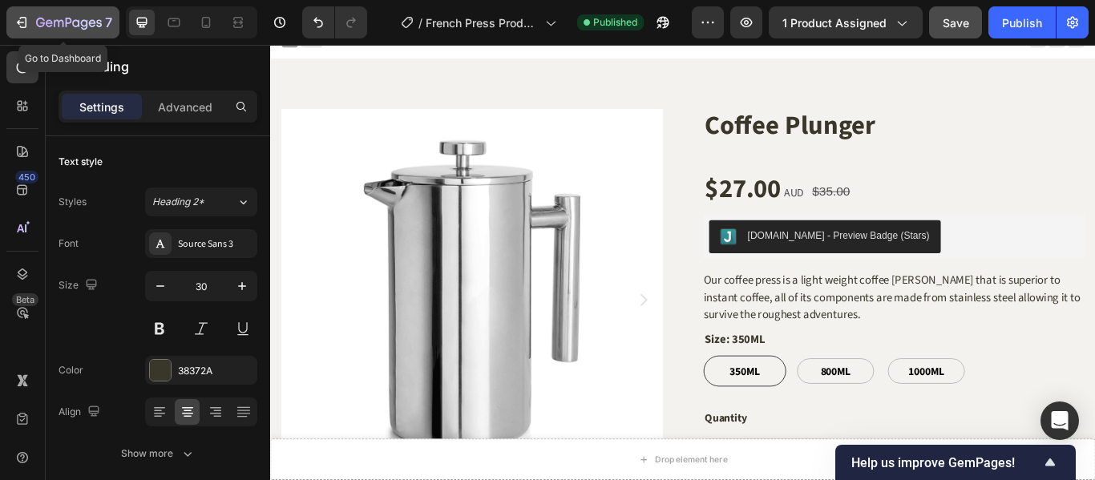
click at [76, 15] on div "7" at bounding box center [74, 22] width 76 height 19
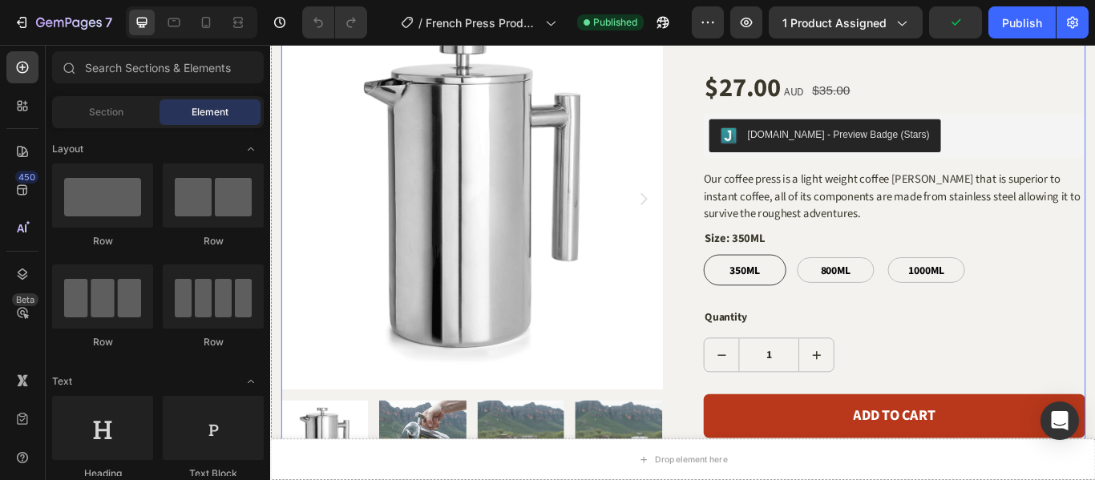
scroll to position [135, 0]
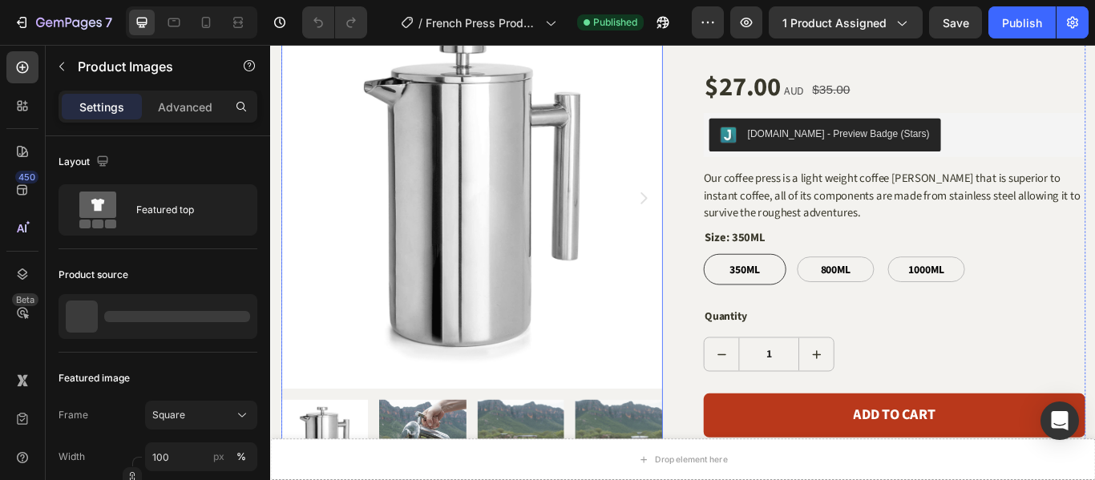
click at [699, 221] on icon "Carousel Next Arrow" at bounding box center [704, 223] width 19 height 19
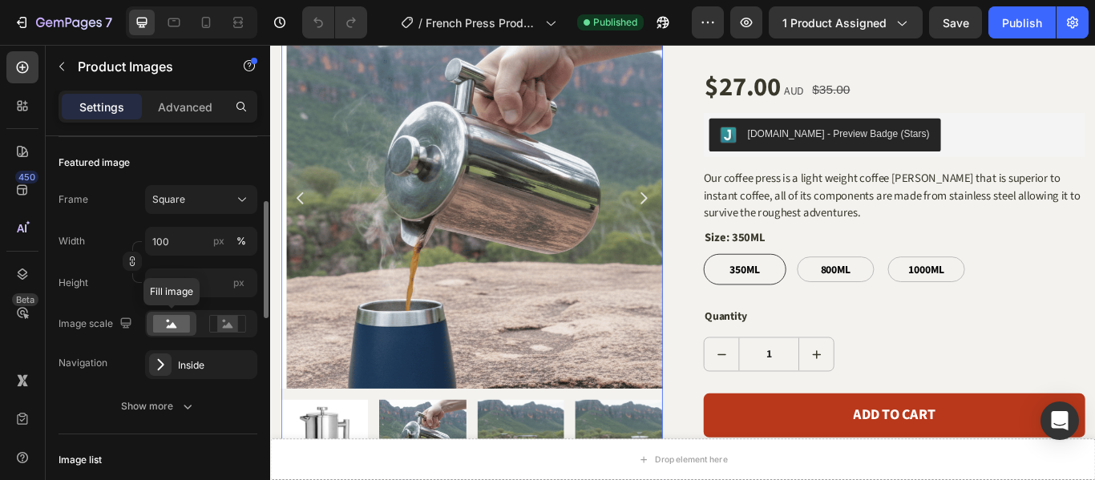
scroll to position [222, 0]
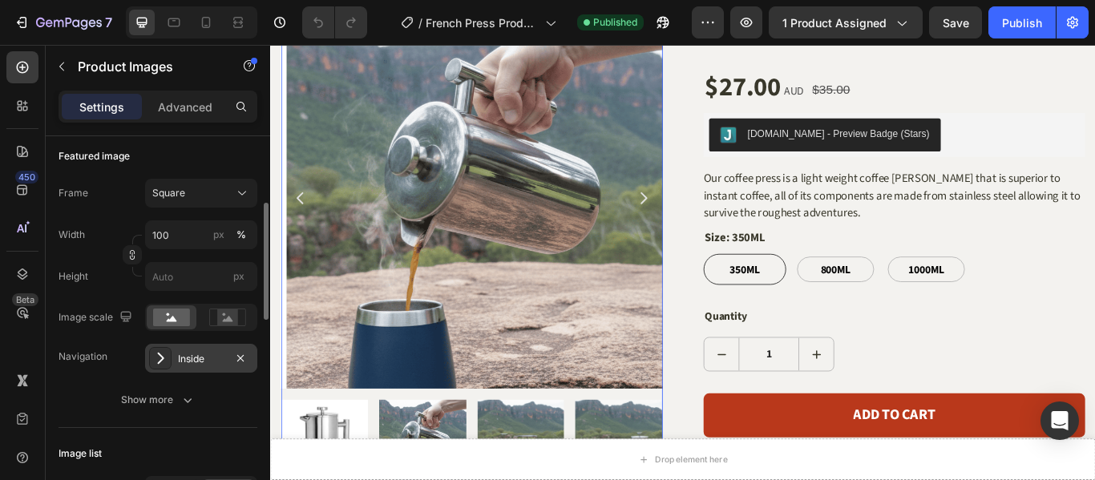
click at [175, 357] on div "Inside" at bounding box center [201, 358] width 112 height 29
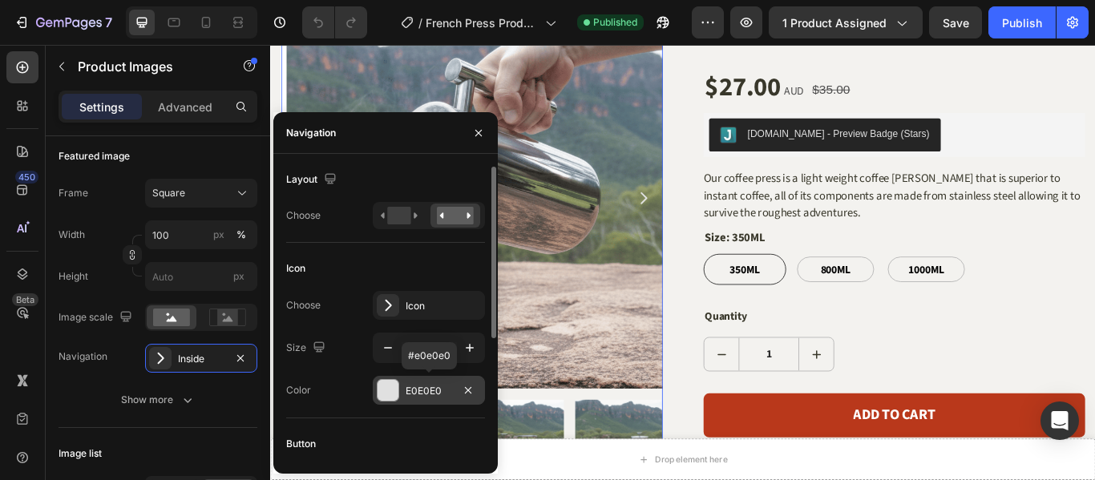
click at [406, 390] on div "E0E0E0" at bounding box center [429, 391] width 46 height 14
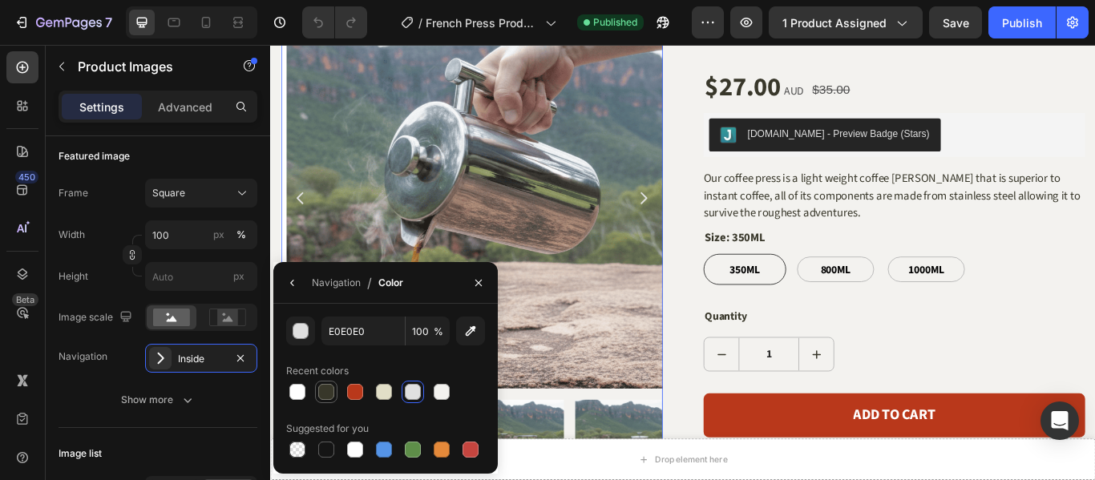
click at [326, 389] on div at bounding box center [326, 392] width 16 height 16
type input "38372A"
click at [746, 210] on div "Product Images 0 Coffee Plunger (P) Title $27.00 (P) Price (P) Price $35.00 Pro…" at bounding box center [751, 321] width 938 height 641
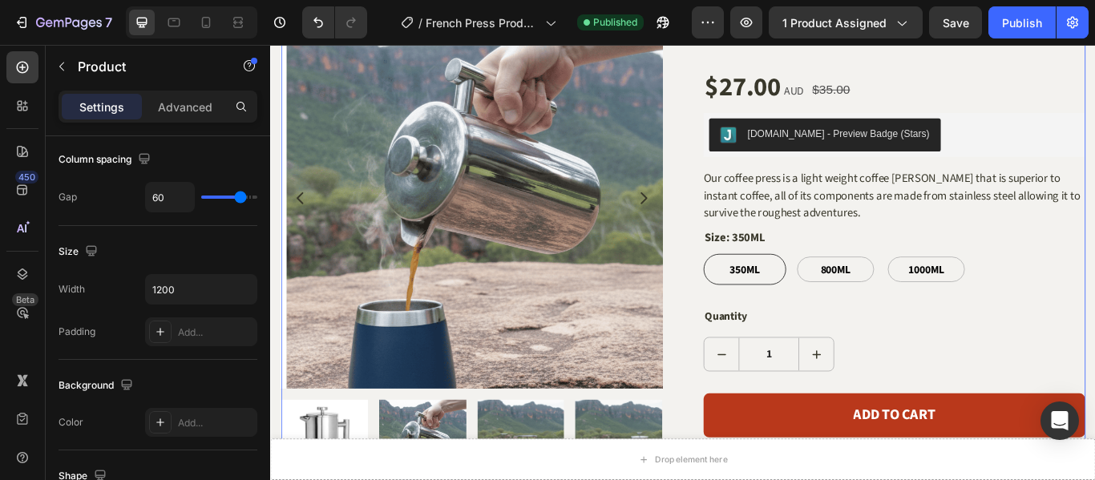
scroll to position [0, 0]
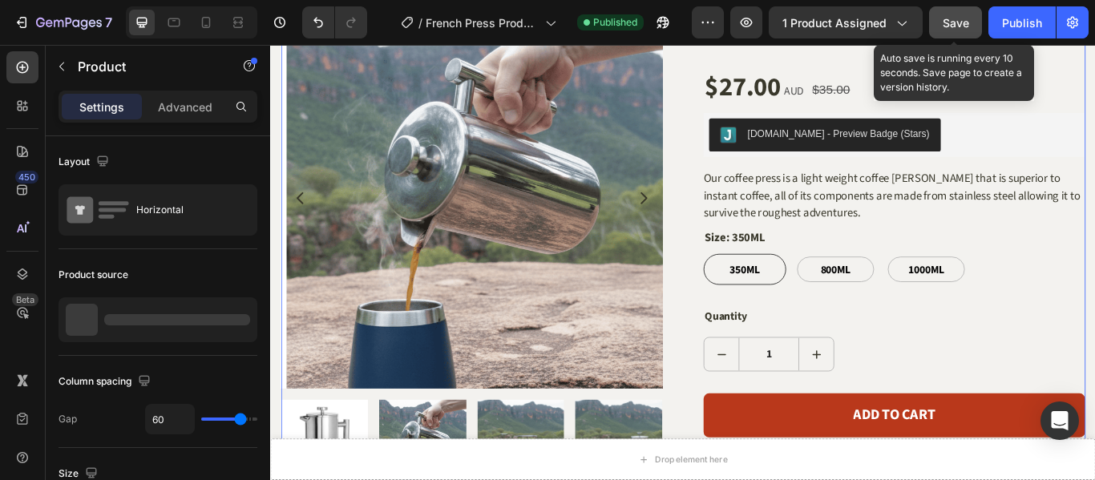
click at [974, 22] on button "Save" at bounding box center [955, 22] width 53 height 32
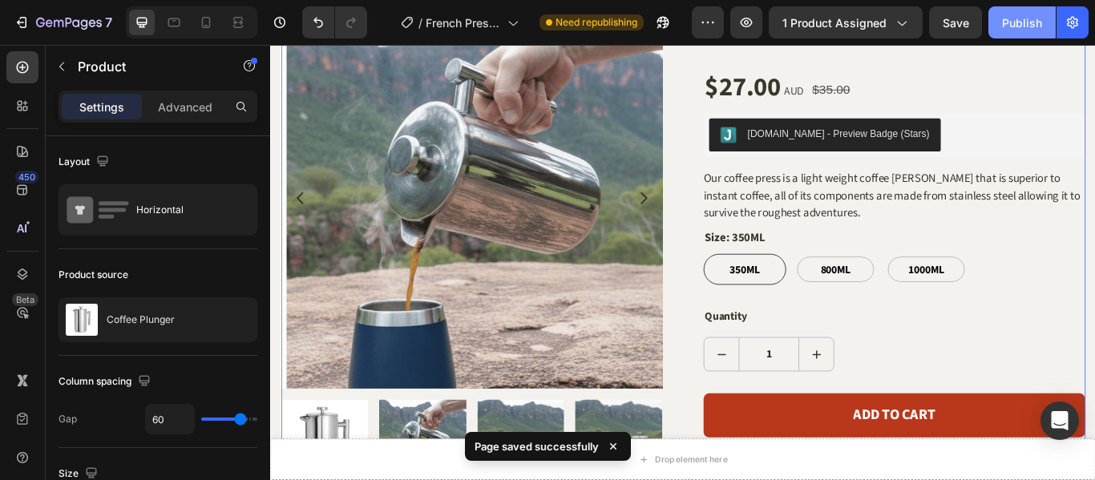
click at [1019, 23] on div "Publish" at bounding box center [1022, 22] width 40 height 17
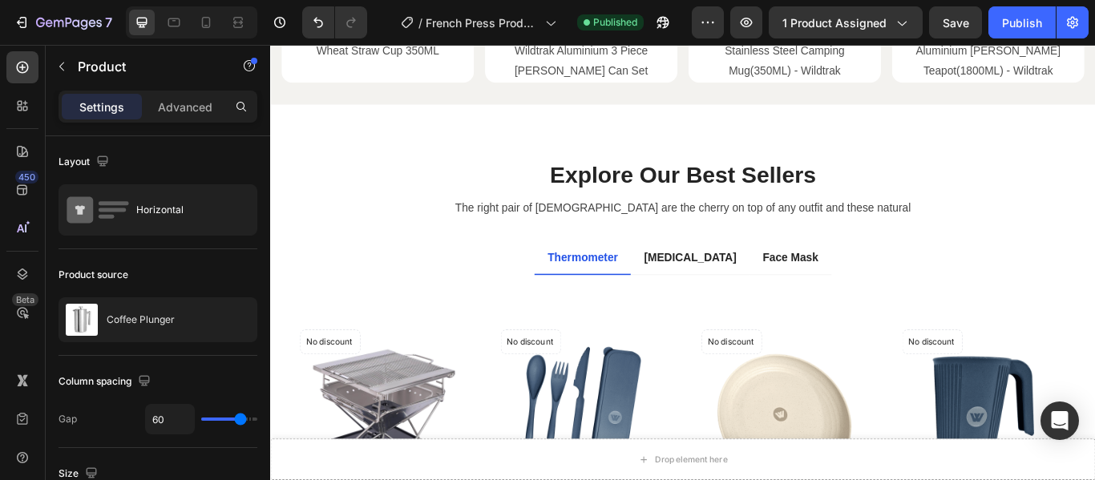
scroll to position [3207, 0]
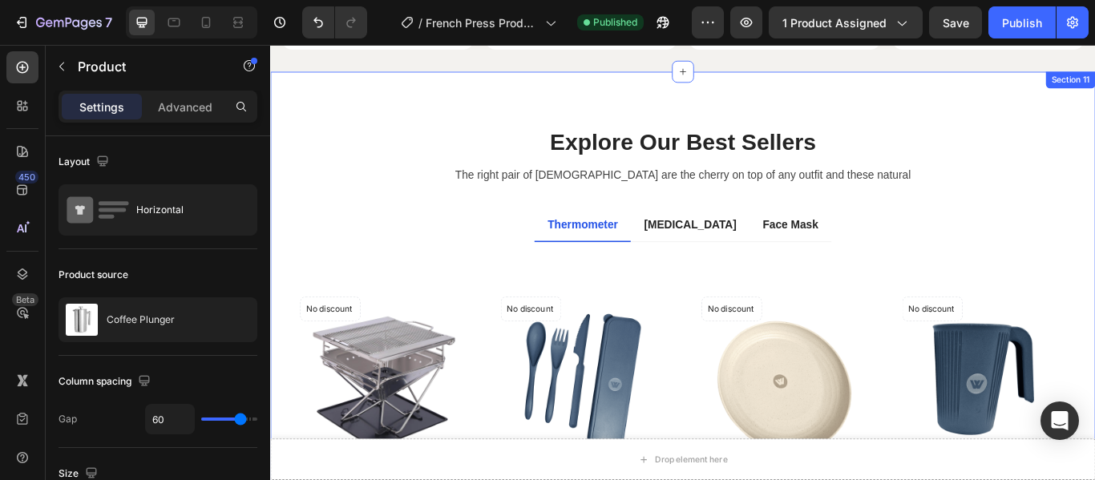
click at [813, 91] on div "Explore Our Best Sellers Heading The right pair of sunnies are the cherry on to…" at bounding box center [751, 437] width 962 height 723
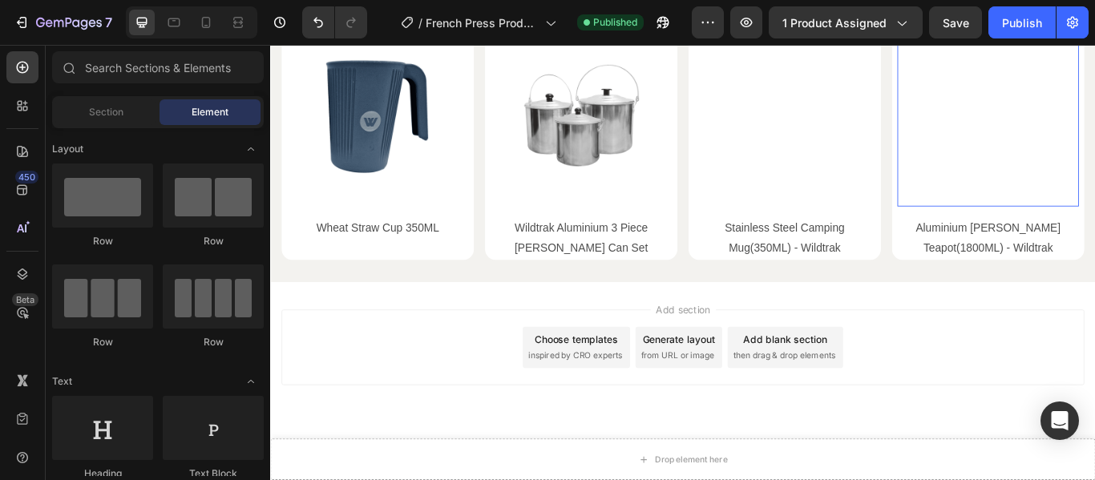
scroll to position [2958, 0]
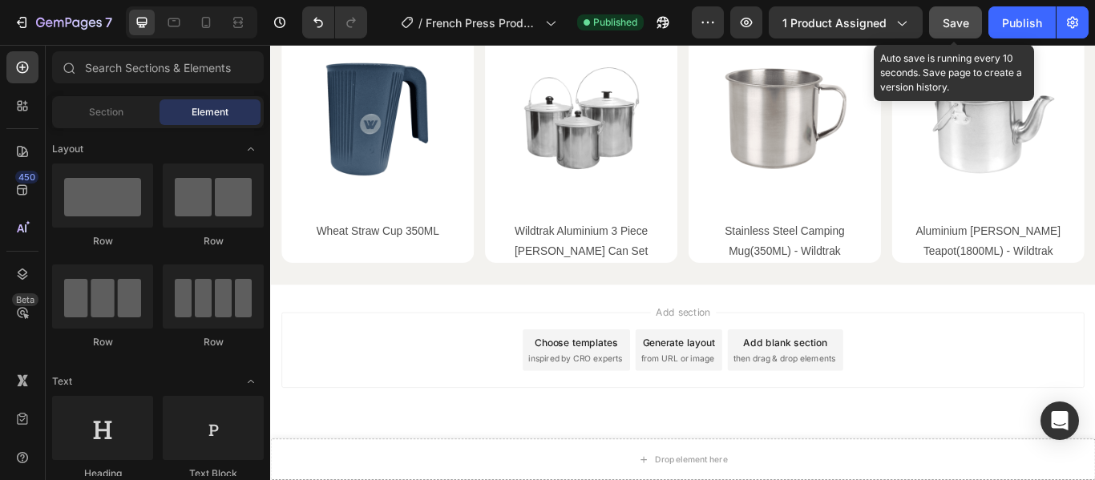
click at [947, 29] on span "Save" at bounding box center [956, 23] width 26 height 14
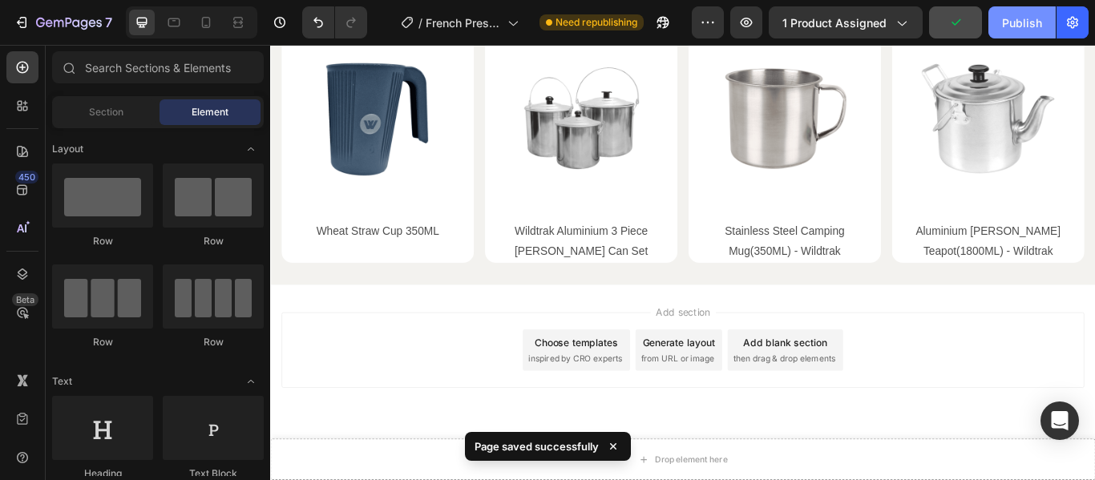
click at [997, 30] on button "Publish" at bounding box center [1022, 22] width 67 height 32
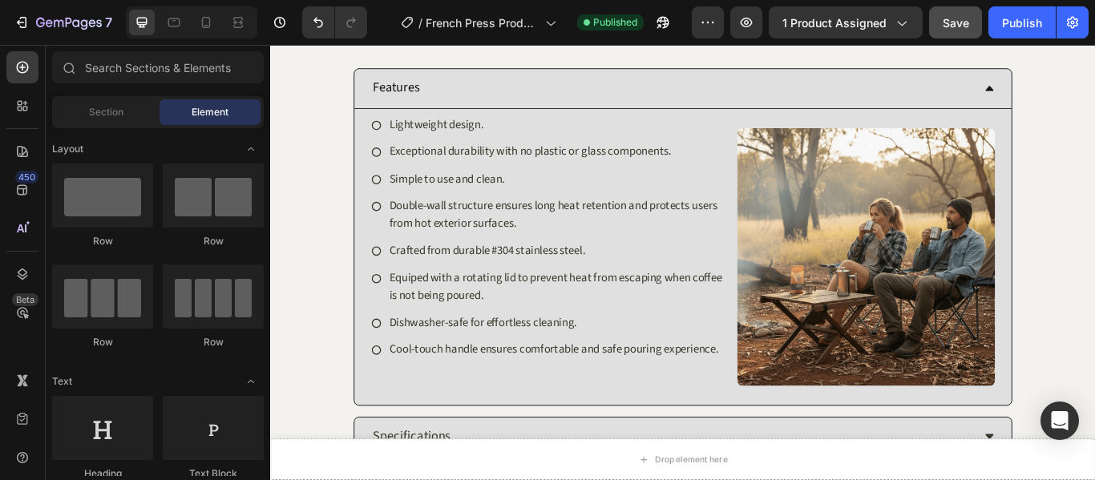
scroll to position [1104, 0]
